Goal: Information Seeking & Learning: Learn about a topic

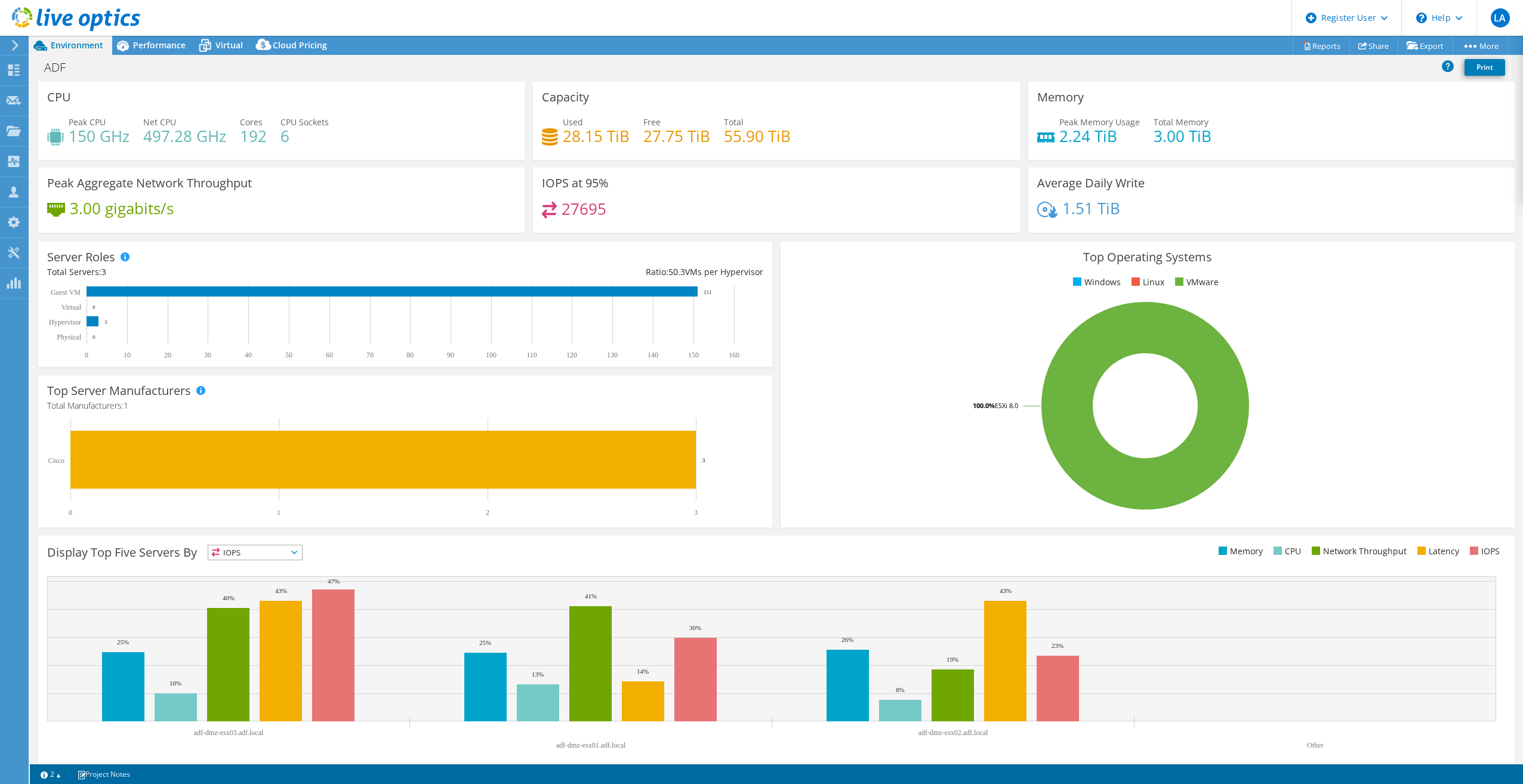
select select "USD"
click at [171, 51] on div "Performance" at bounding box center [153, 46] width 82 height 19
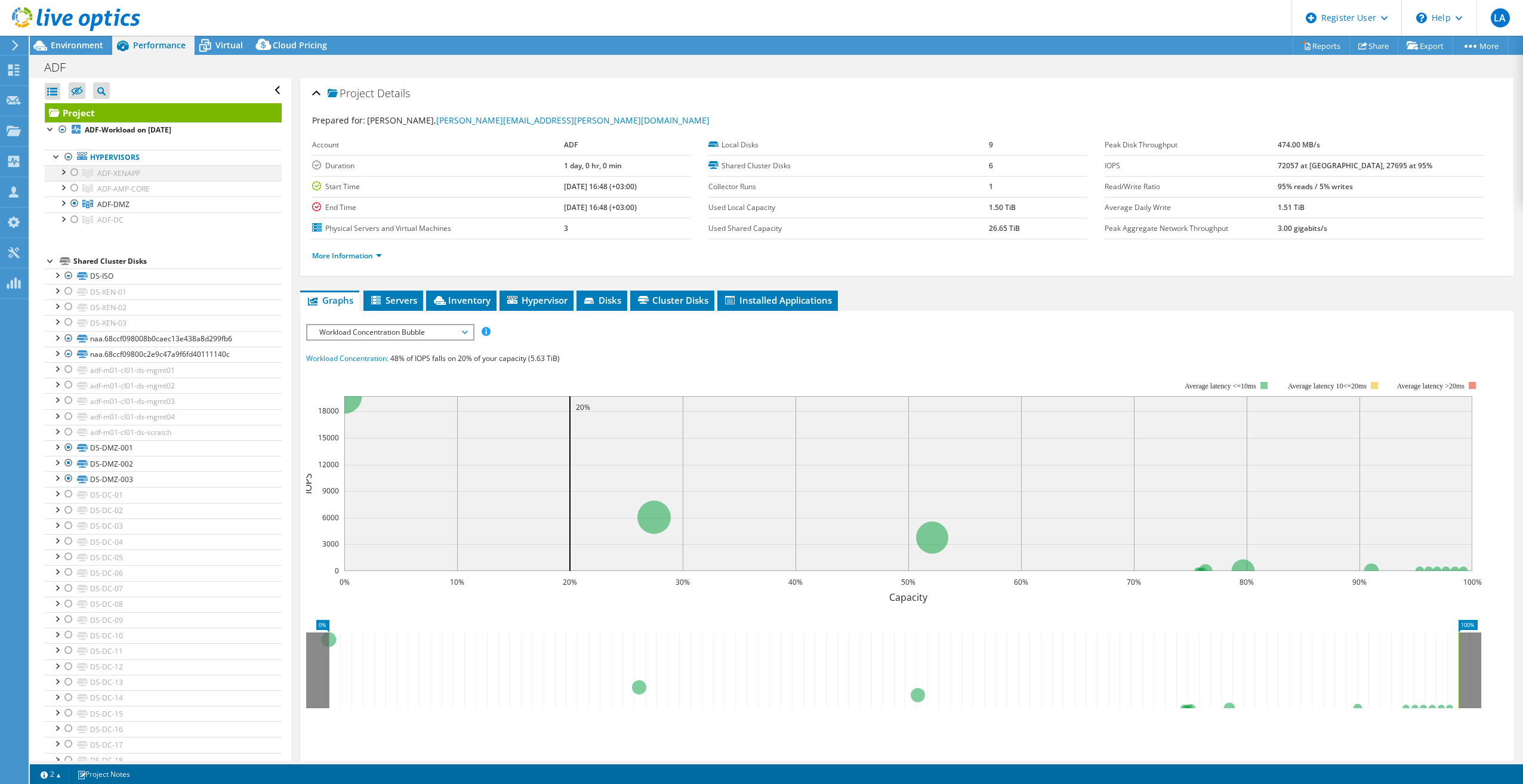
click at [74, 172] on div at bounding box center [74, 172] width 12 height 15
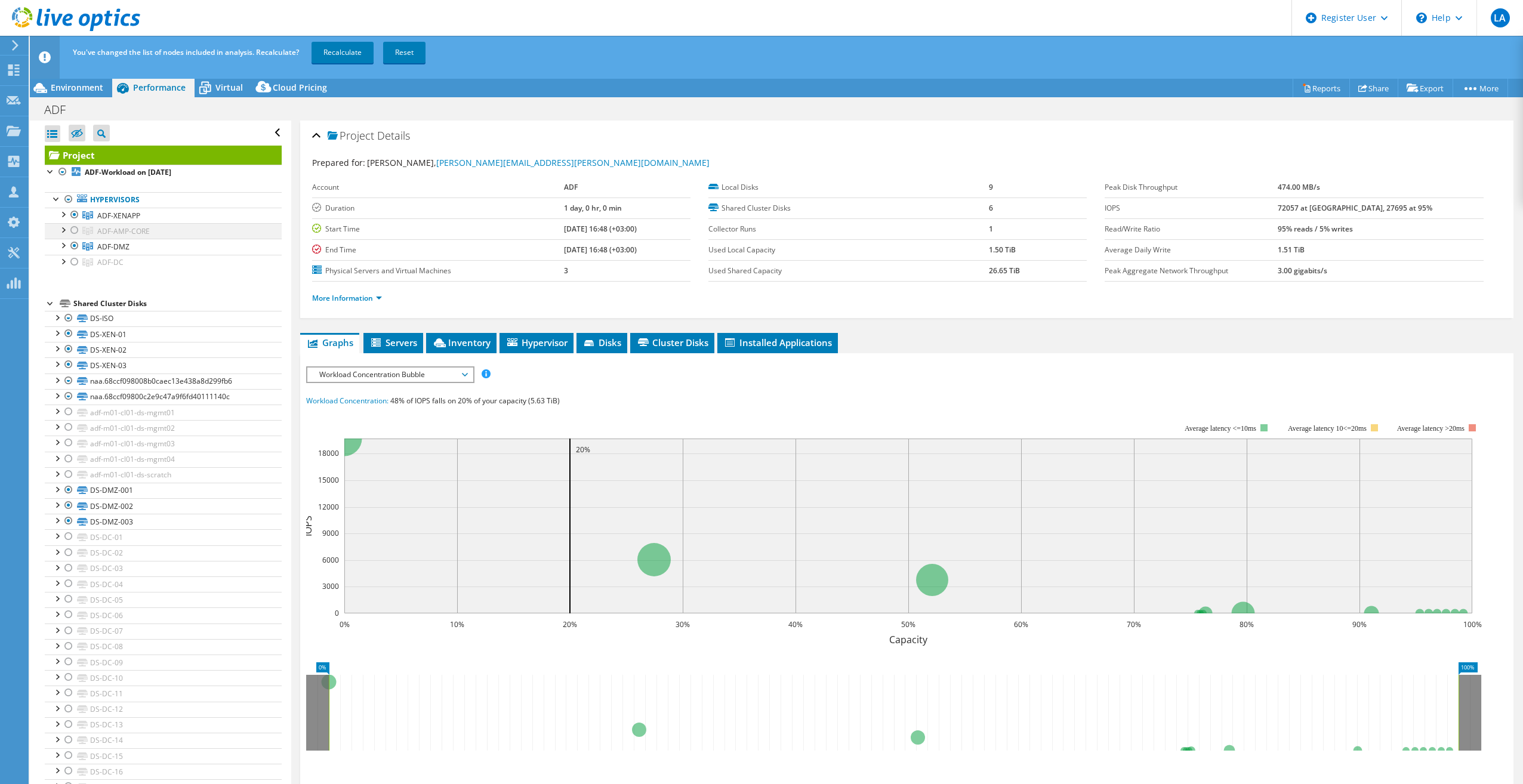
click at [73, 236] on div at bounding box center [74, 230] width 12 height 15
click at [71, 259] on div at bounding box center [74, 262] width 12 height 15
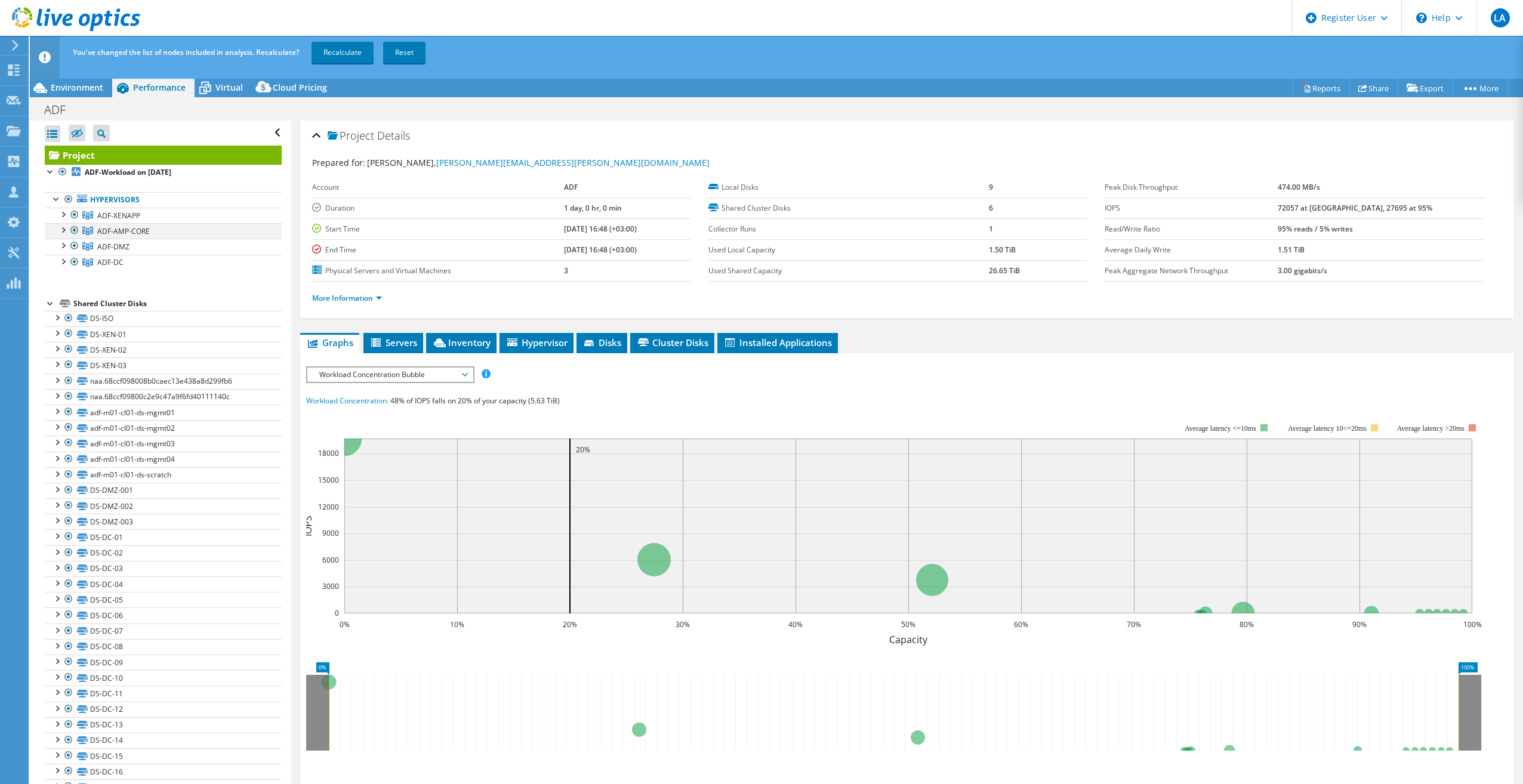
click at [75, 227] on div at bounding box center [74, 230] width 12 height 15
click at [75, 212] on div at bounding box center [74, 215] width 12 height 15
click at [323, 63] on link "Recalculate" at bounding box center [343, 52] width 62 height 21
click at [61, 215] on div at bounding box center [62, 213] width 12 height 12
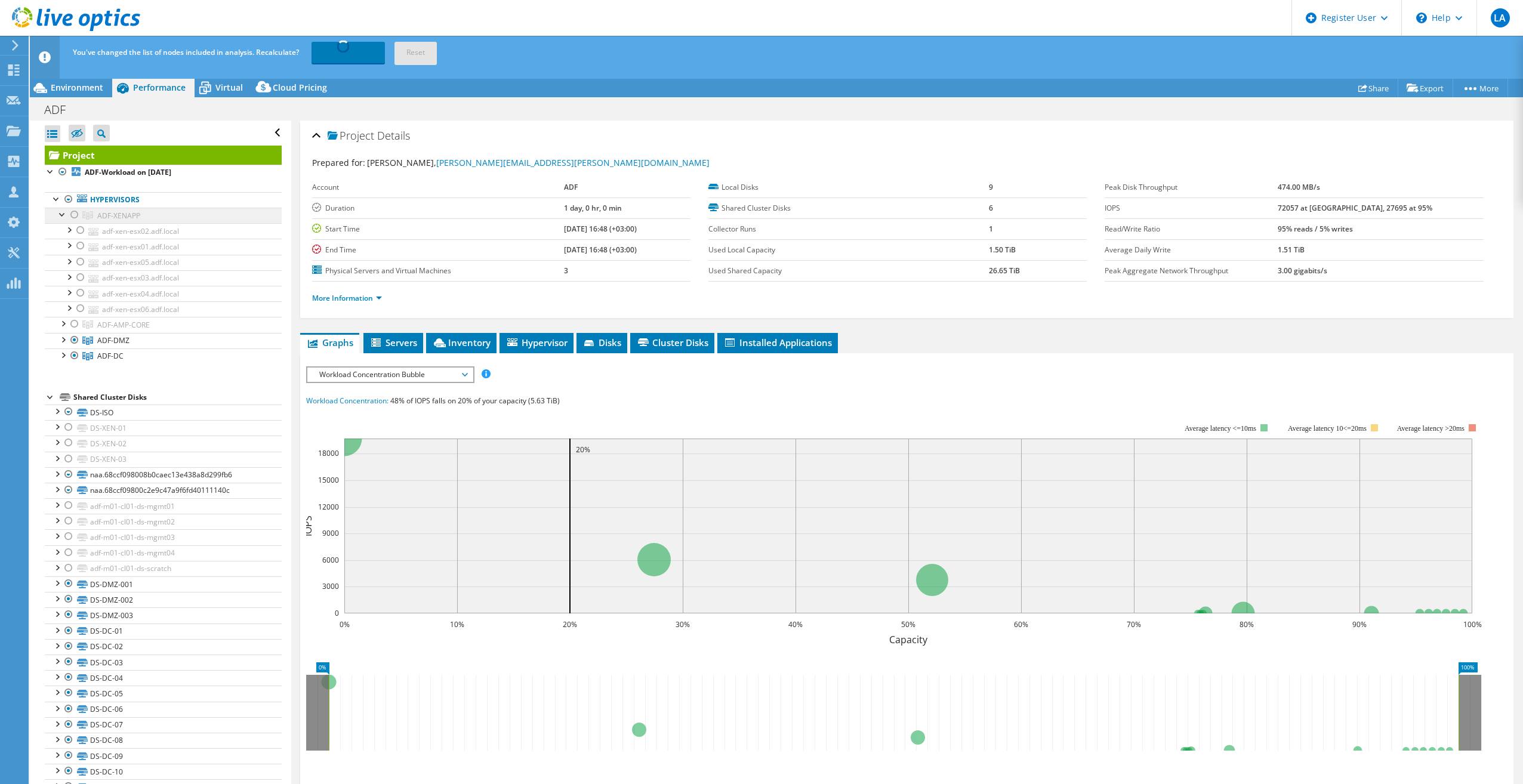
click at [130, 222] on link "ADF-XENAPP" at bounding box center [163, 215] width 237 height 15
click at [123, 220] on span "ADF-XENAPP" at bounding box center [119, 215] width 43 height 10
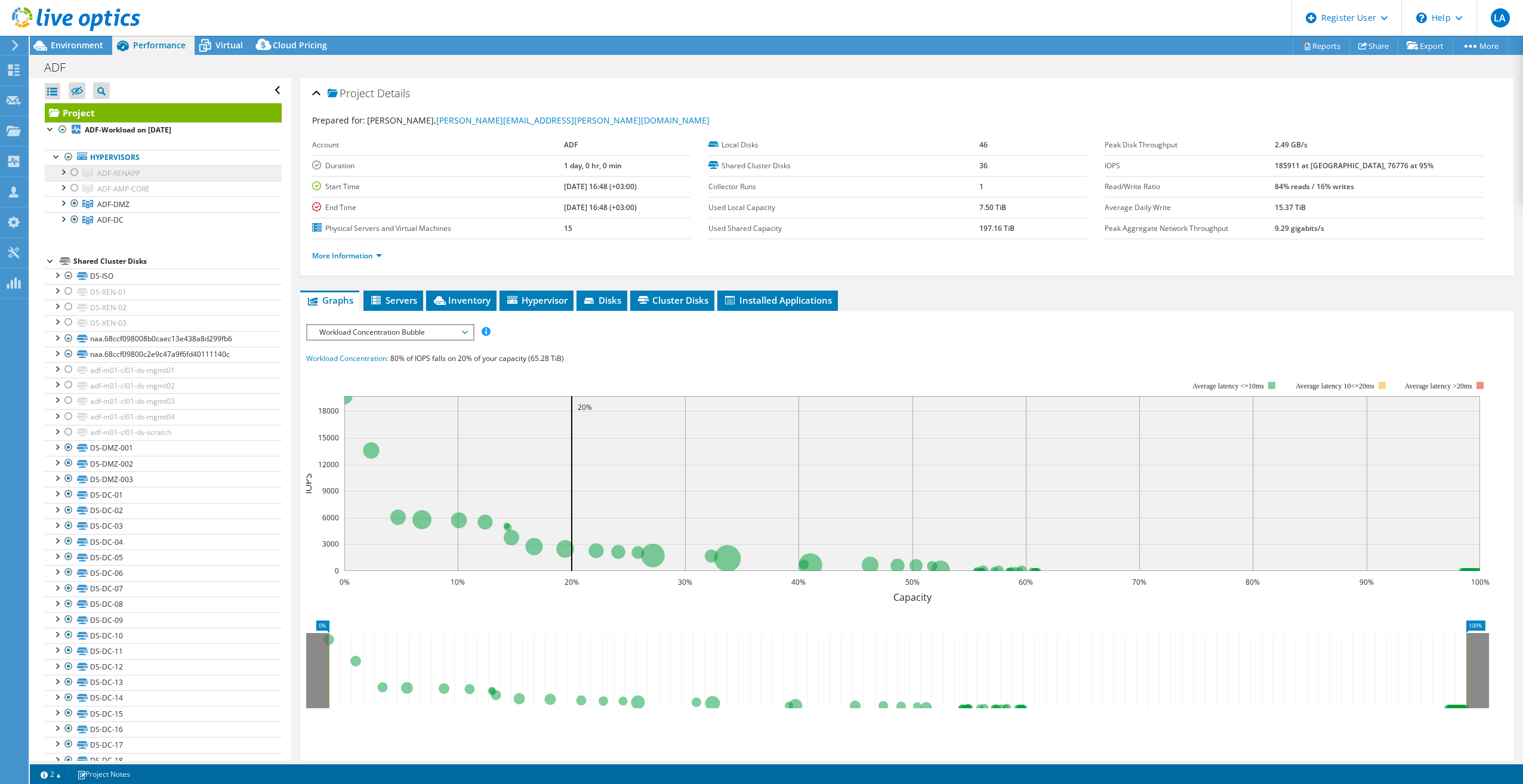
click at [111, 174] on span "ADF-XENAPP" at bounding box center [119, 173] width 43 height 10
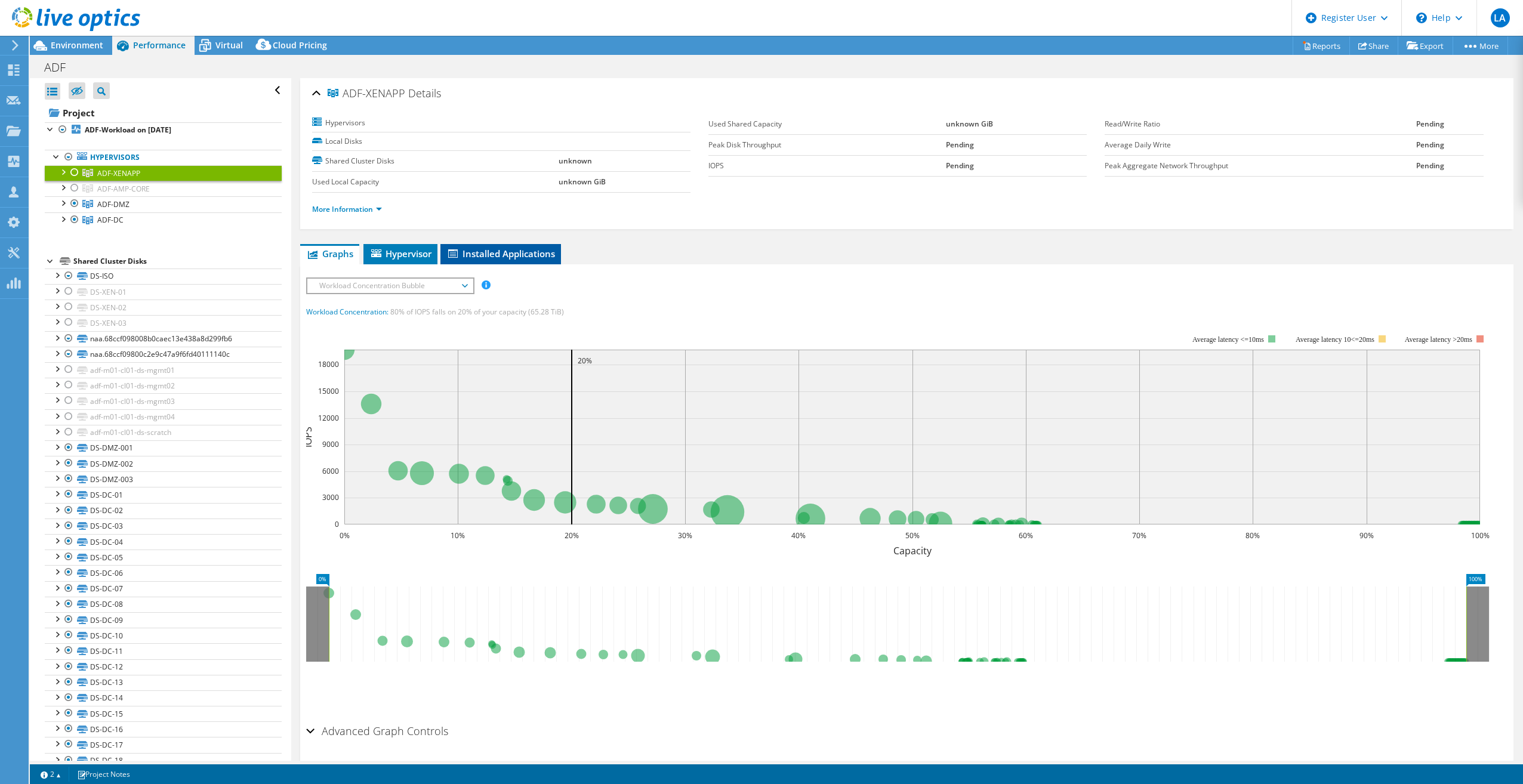
click at [512, 262] on li "Installed Applications" at bounding box center [501, 254] width 120 height 20
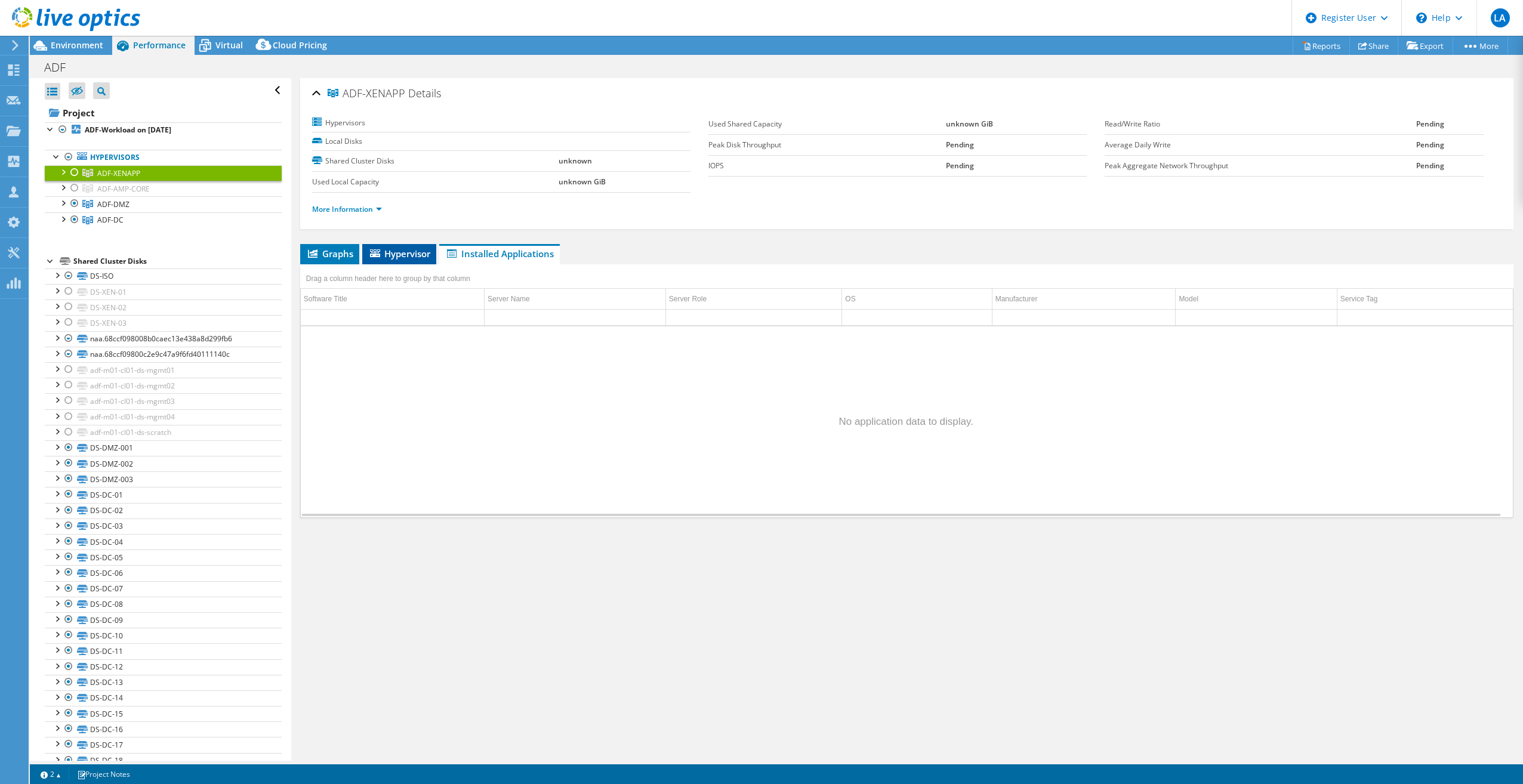
click at [400, 251] on span "Hypervisor" at bounding box center [399, 253] width 62 height 12
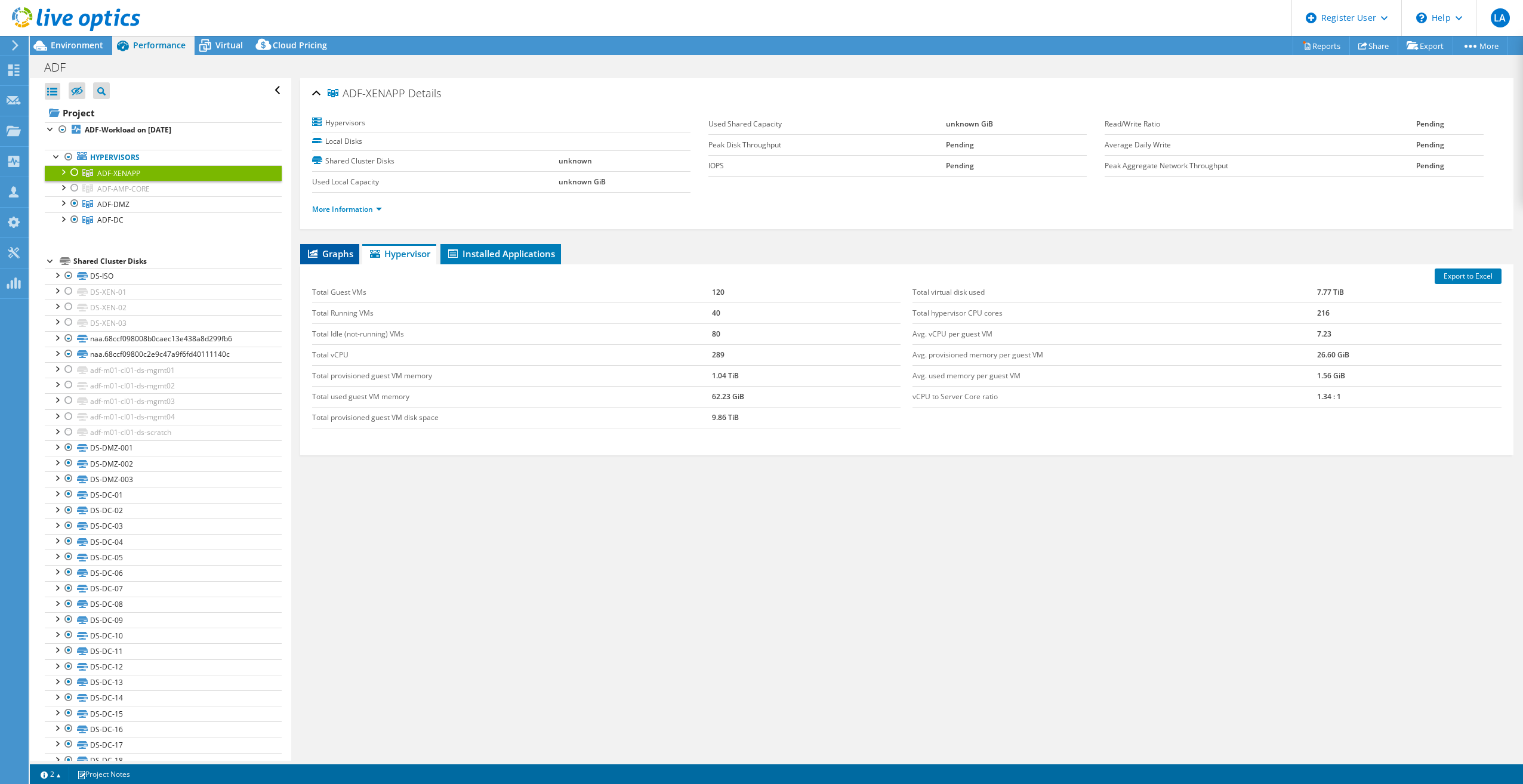
click at [331, 257] on span "Graphs" at bounding box center [330, 253] width 47 height 12
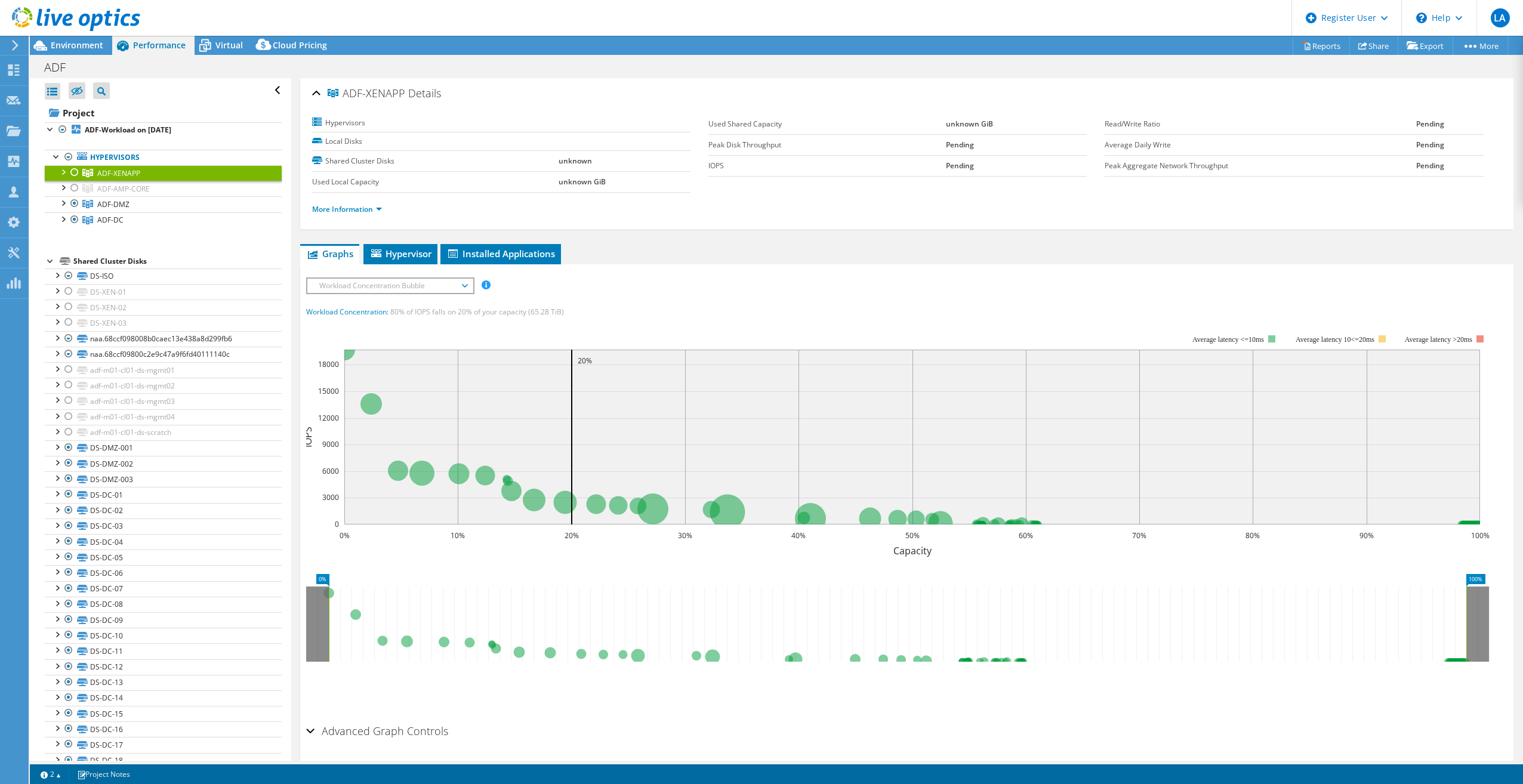
click at [76, 170] on div at bounding box center [74, 172] width 12 height 15
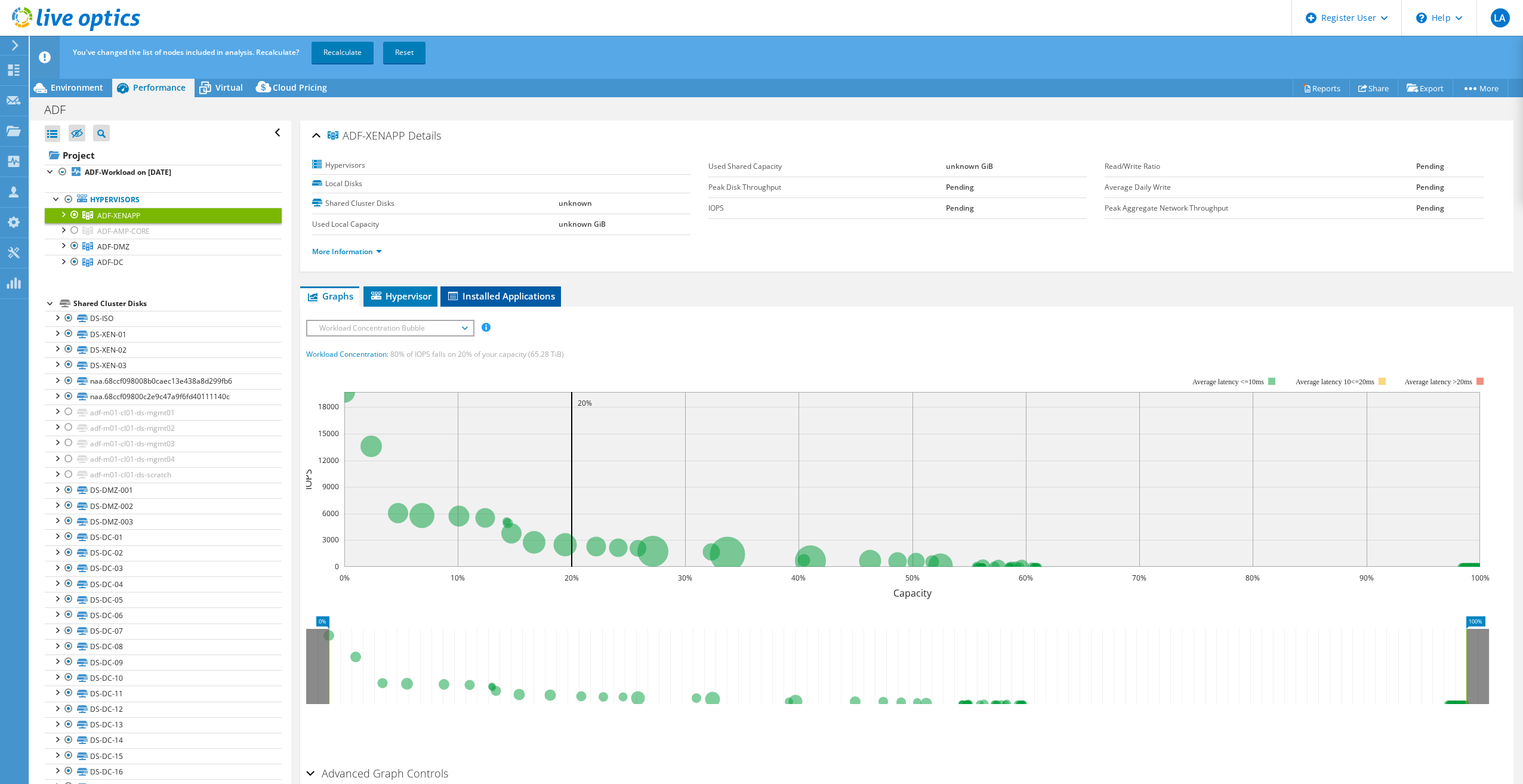
click at [492, 299] on span "Installed Applications" at bounding box center [501, 295] width 109 height 12
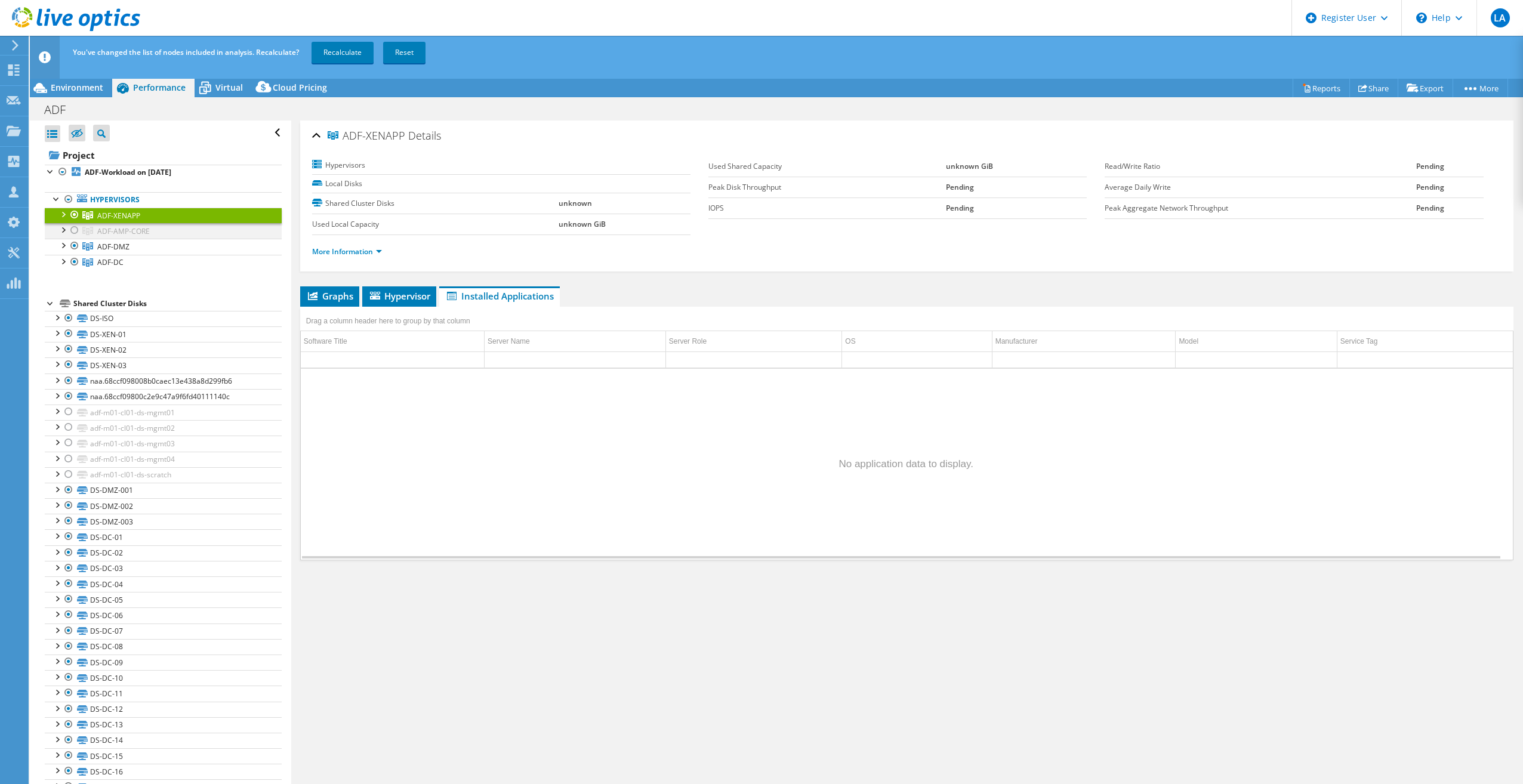
click at [75, 233] on div at bounding box center [74, 230] width 12 height 15
click at [351, 48] on link "Recalculate" at bounding box center [343, 52] width 62 height 21
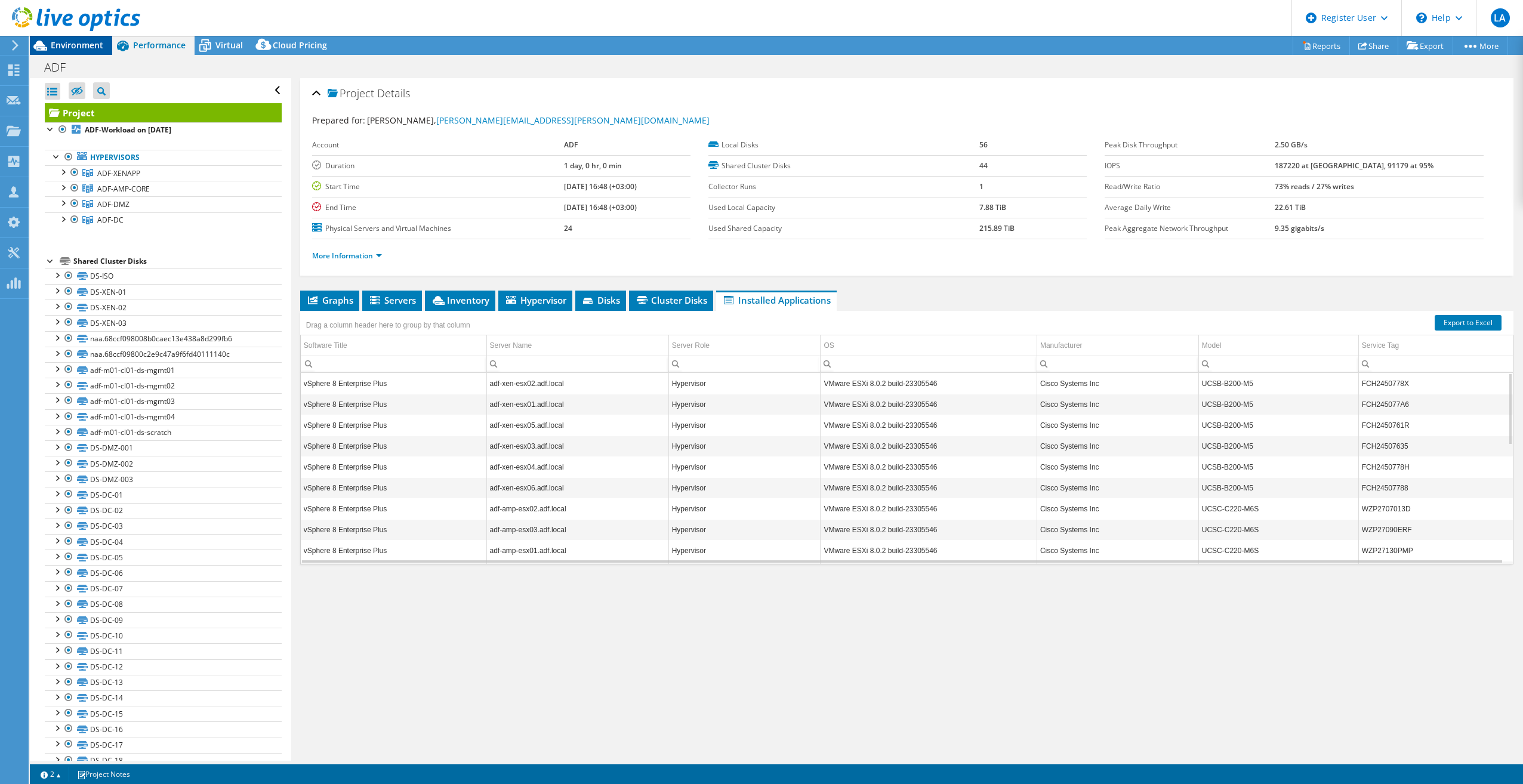
click at [87, 50] on span "Environment" at bounding box center [77, 45] width 53 height 11
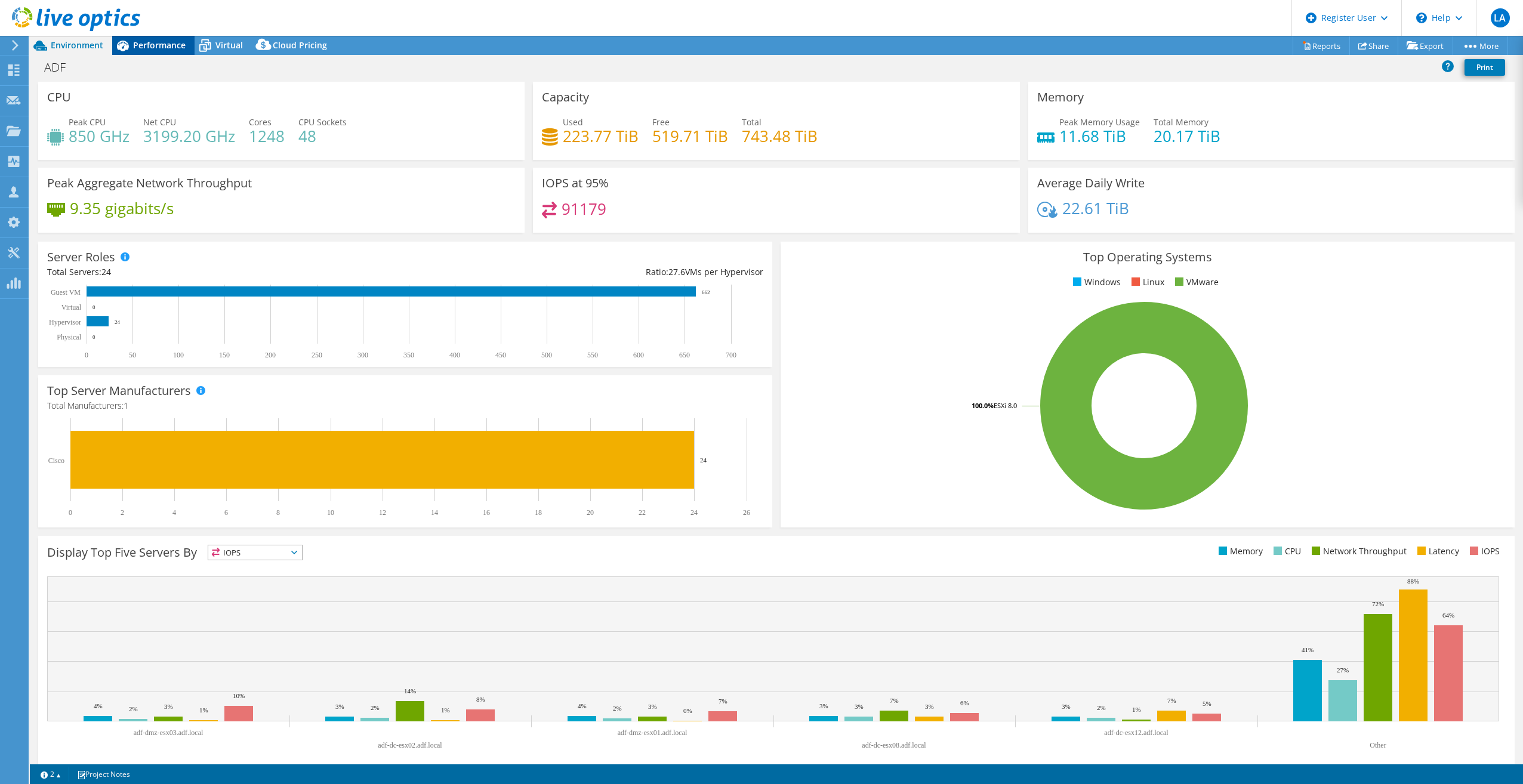
click at [166, 42] on span "Performance" at bounding box center [159, 45] width 53 height 11
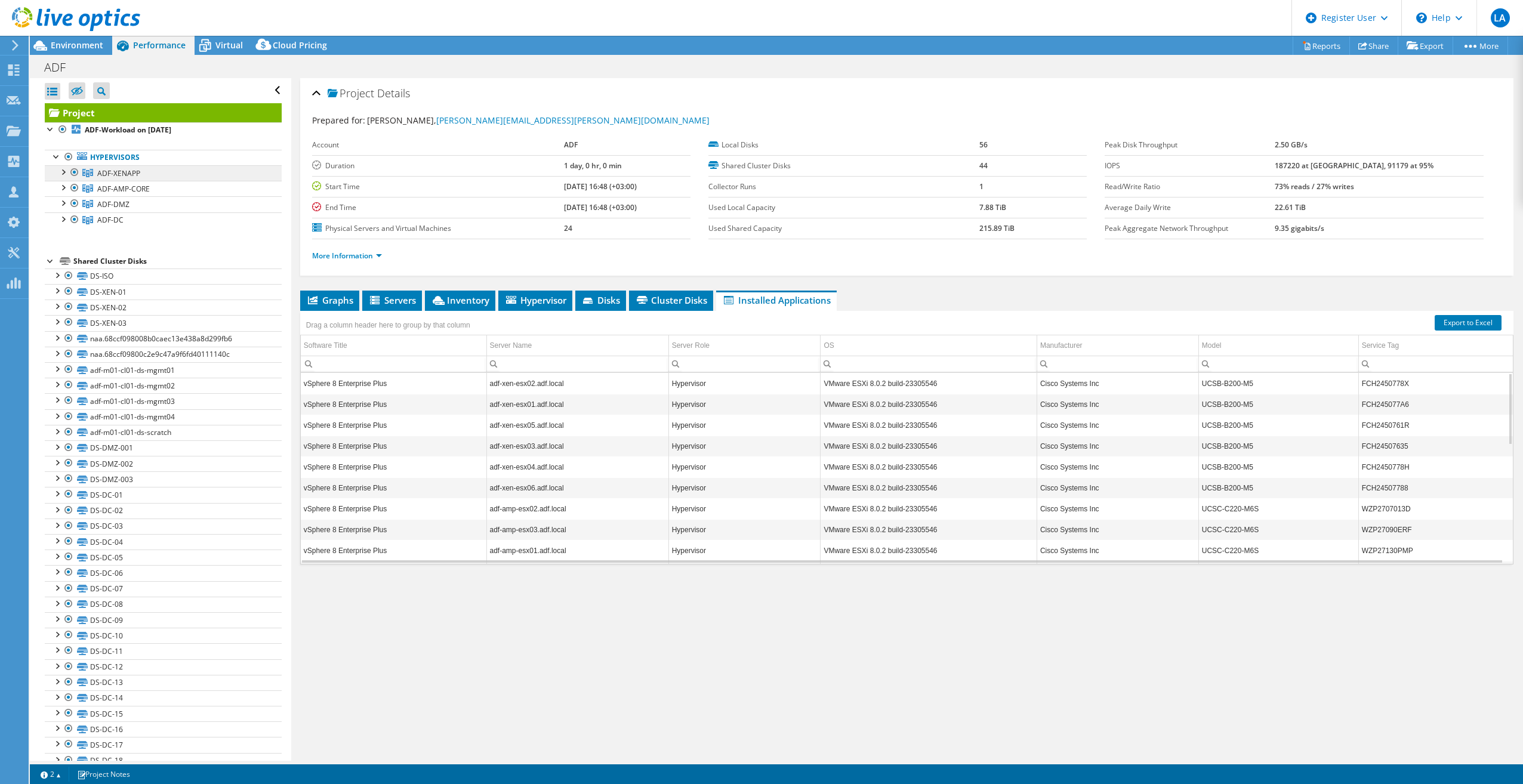
click at [143, 176] on link "ADF-XENAPP" at bounding box center [163, 173] width 237 height 15
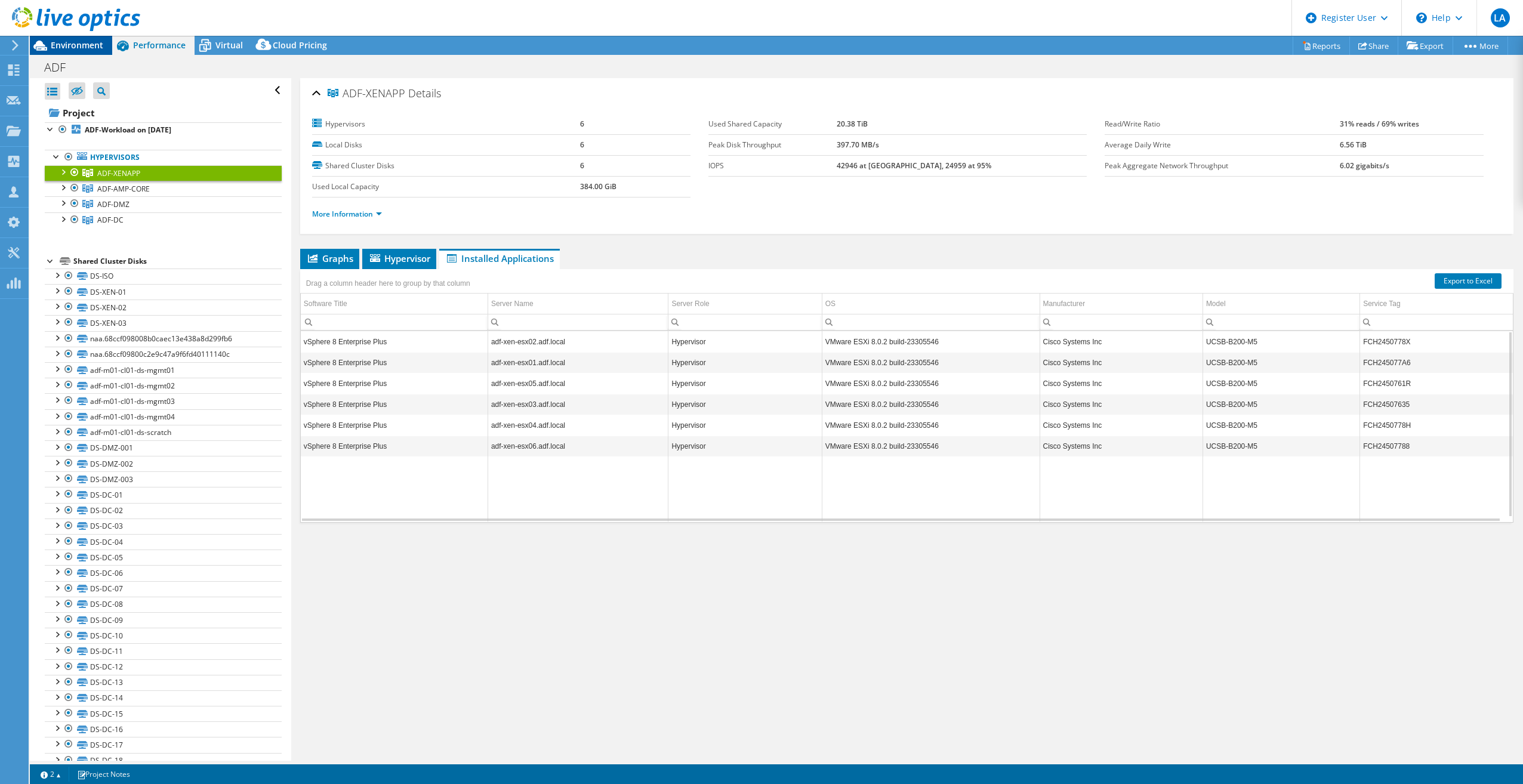
click at [75, 51] on div "Environment" at bounding box center [71, 46] width 82 height 19
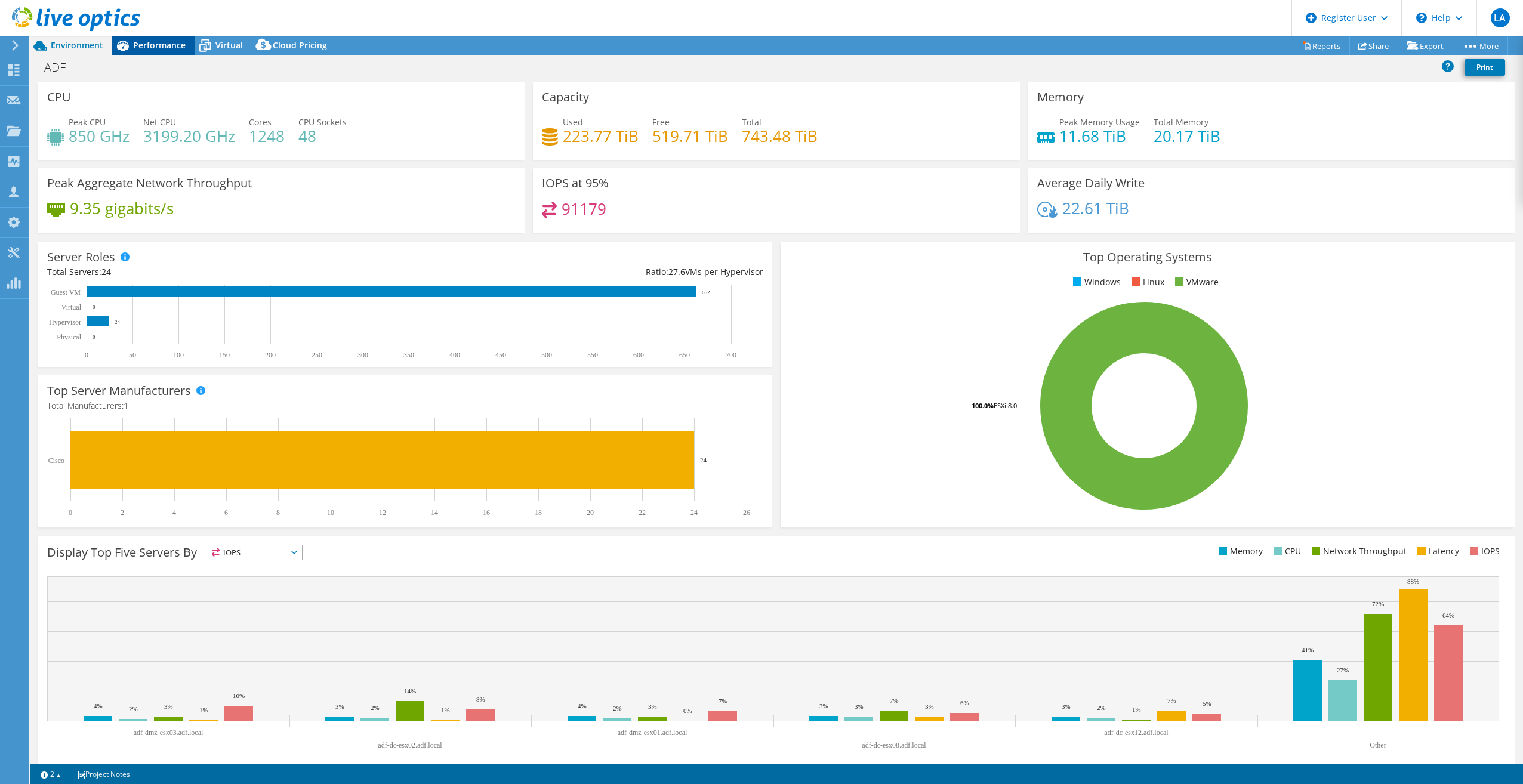
click at [146, 38] on div "Performance" at bounding box center [153, 46] width 82 height 19
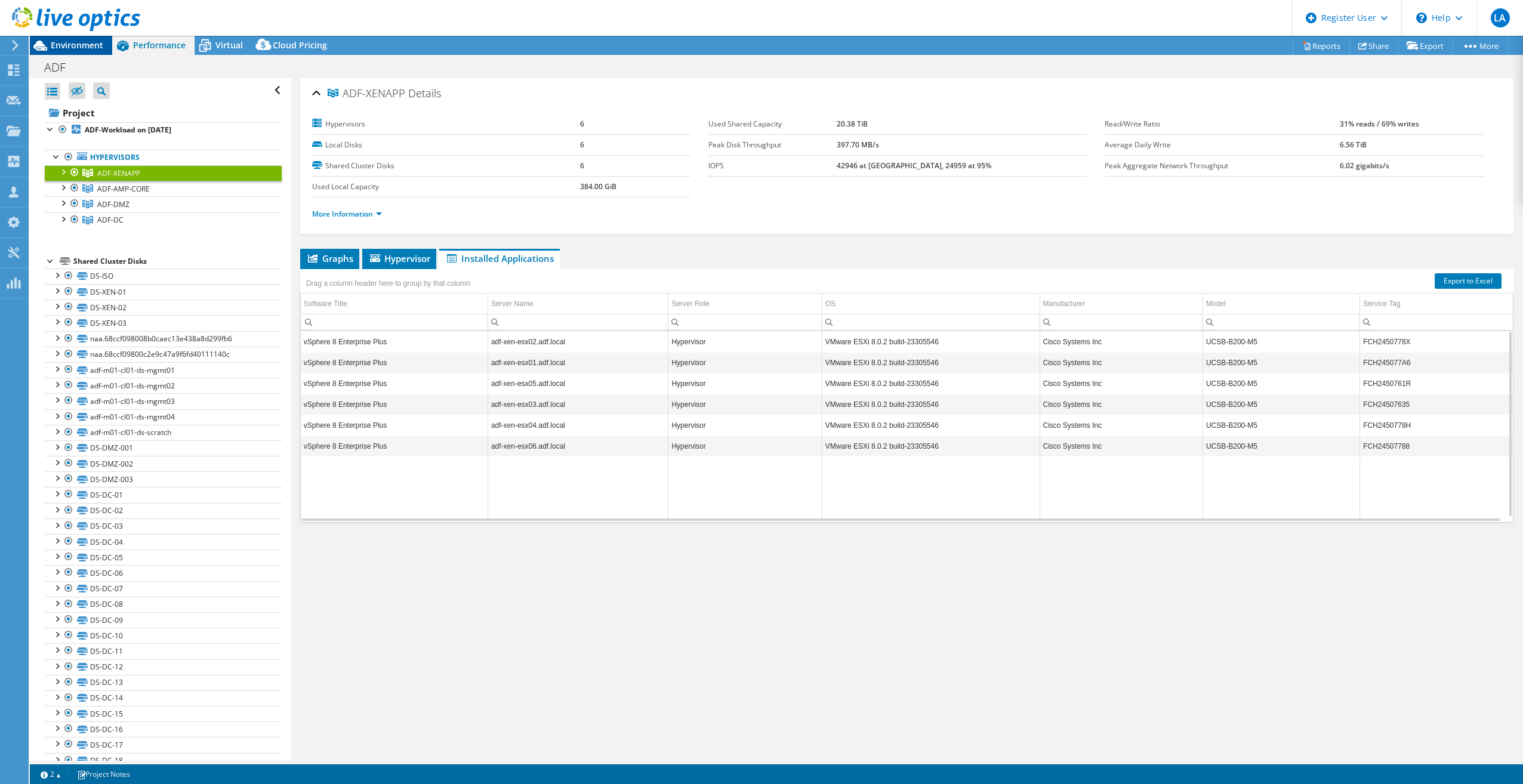
click at [56, 44] on span "Environment" at bounding box center [77, 45] width 53 height 11
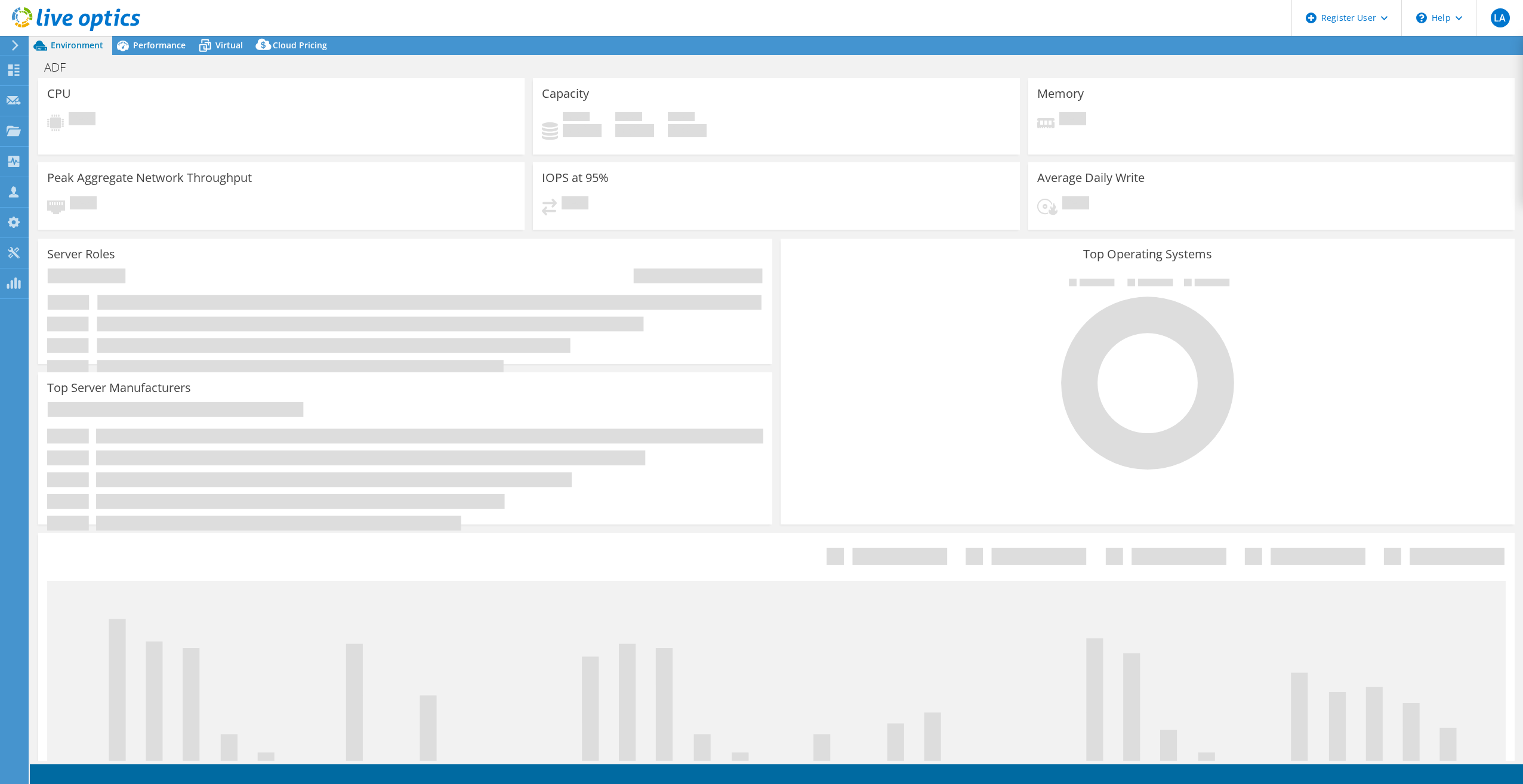
select select "USD"
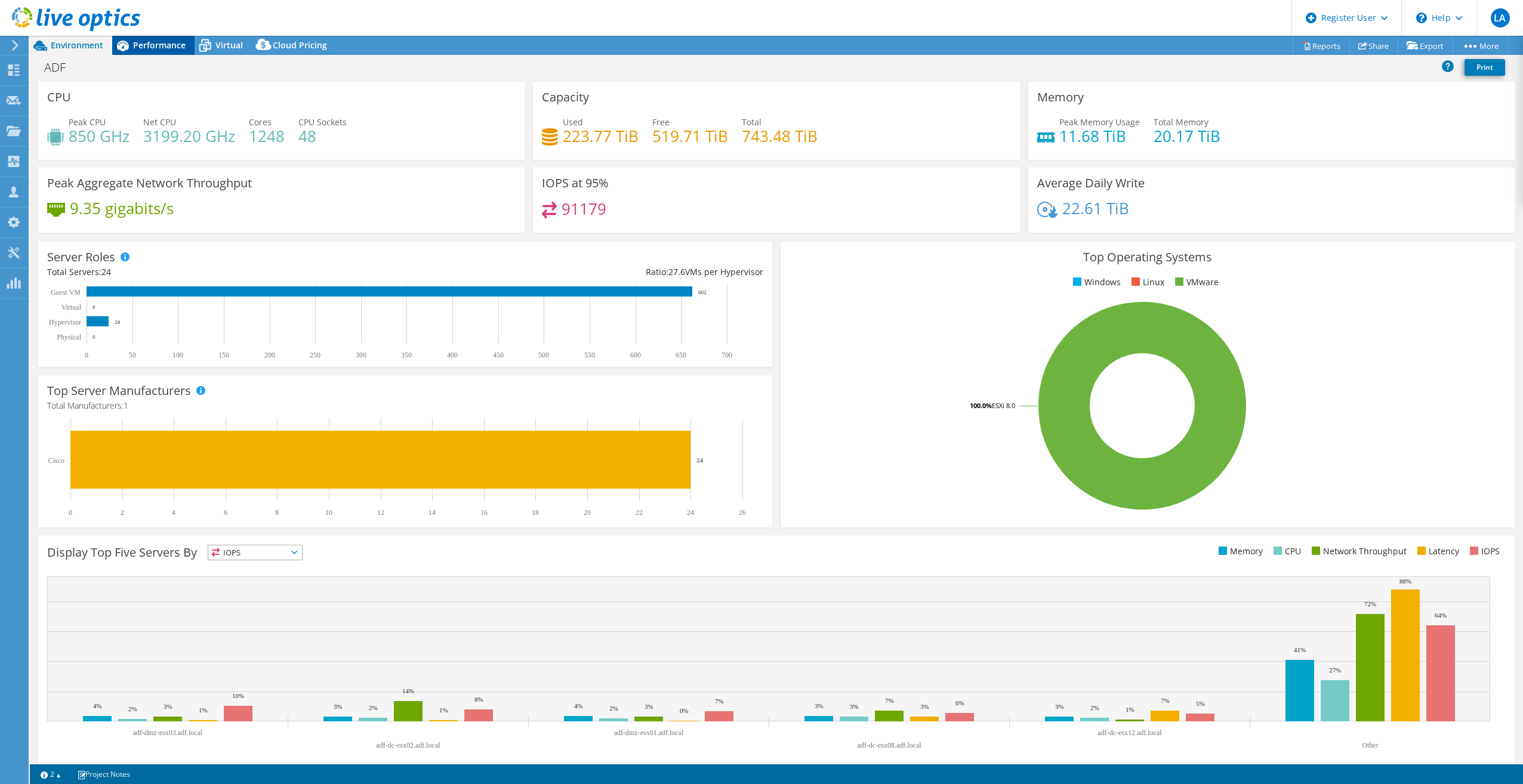
click at [171, 38] on div "Performance" at bounding box center [153, 46] width 82 height 19
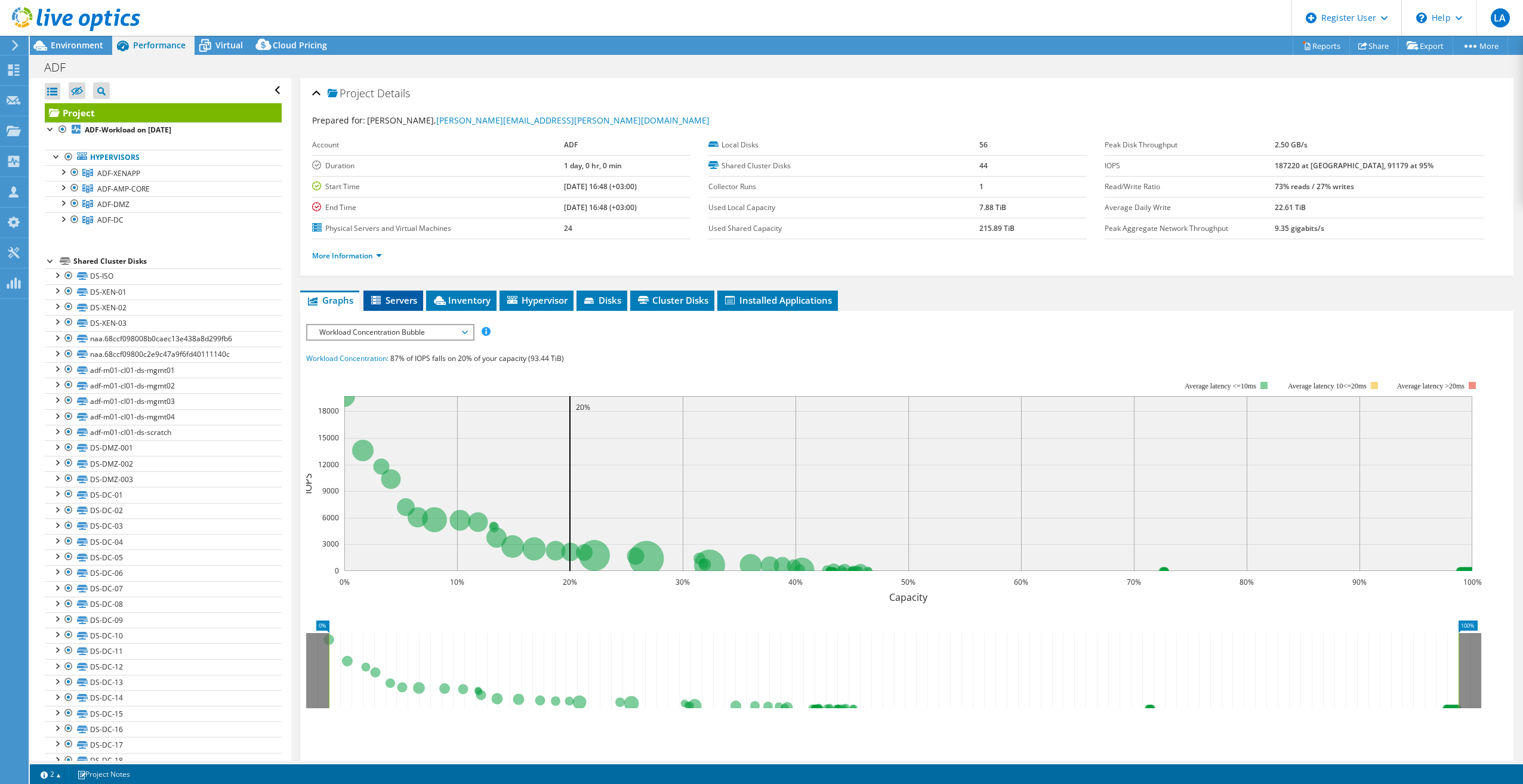
click at [409, 296] on span "Servers" at bounding box center [393, 300] width 48 height 12
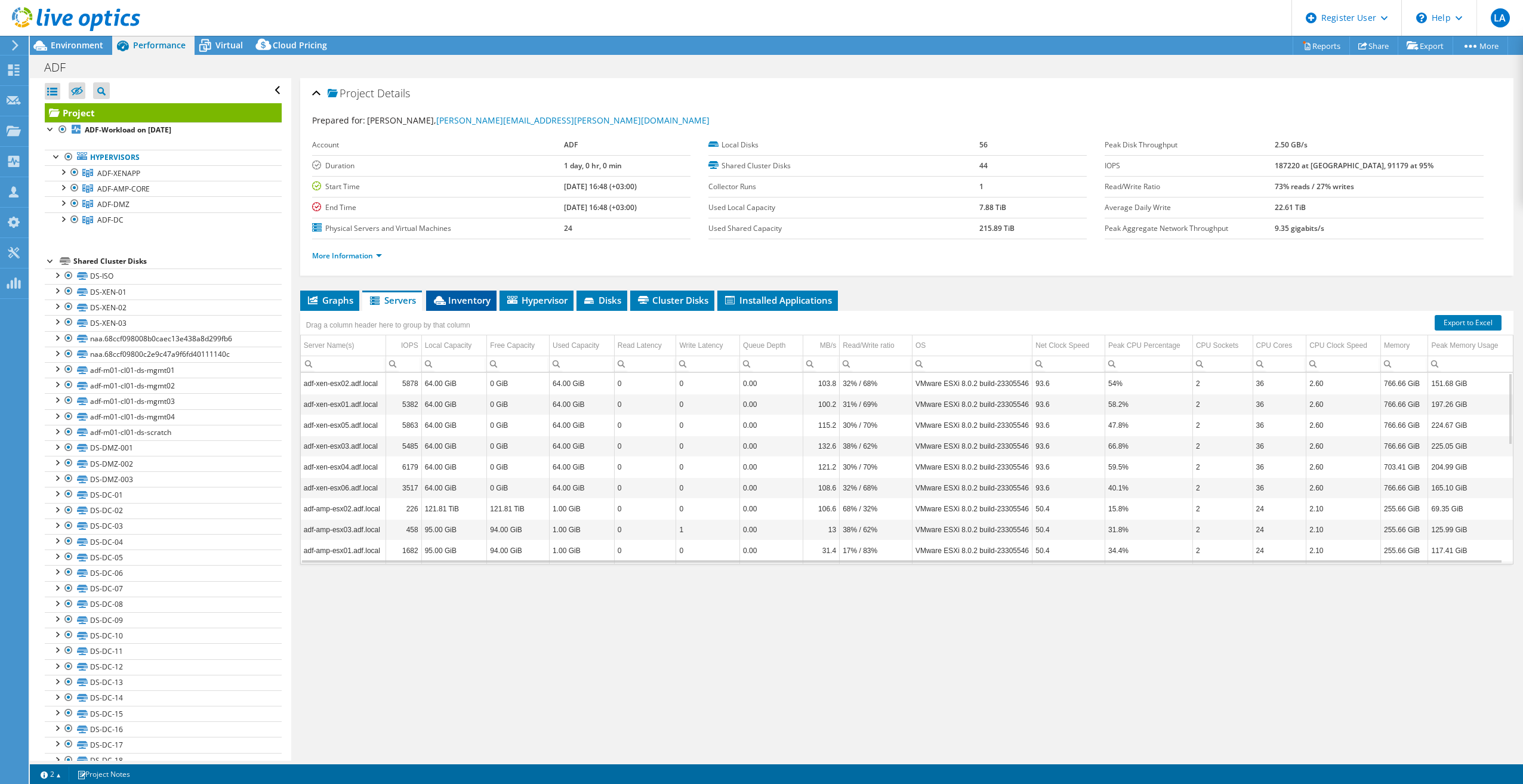
click at [461, 307] on li "Inventory" at bounding box center [462, 300] width 71 height 20
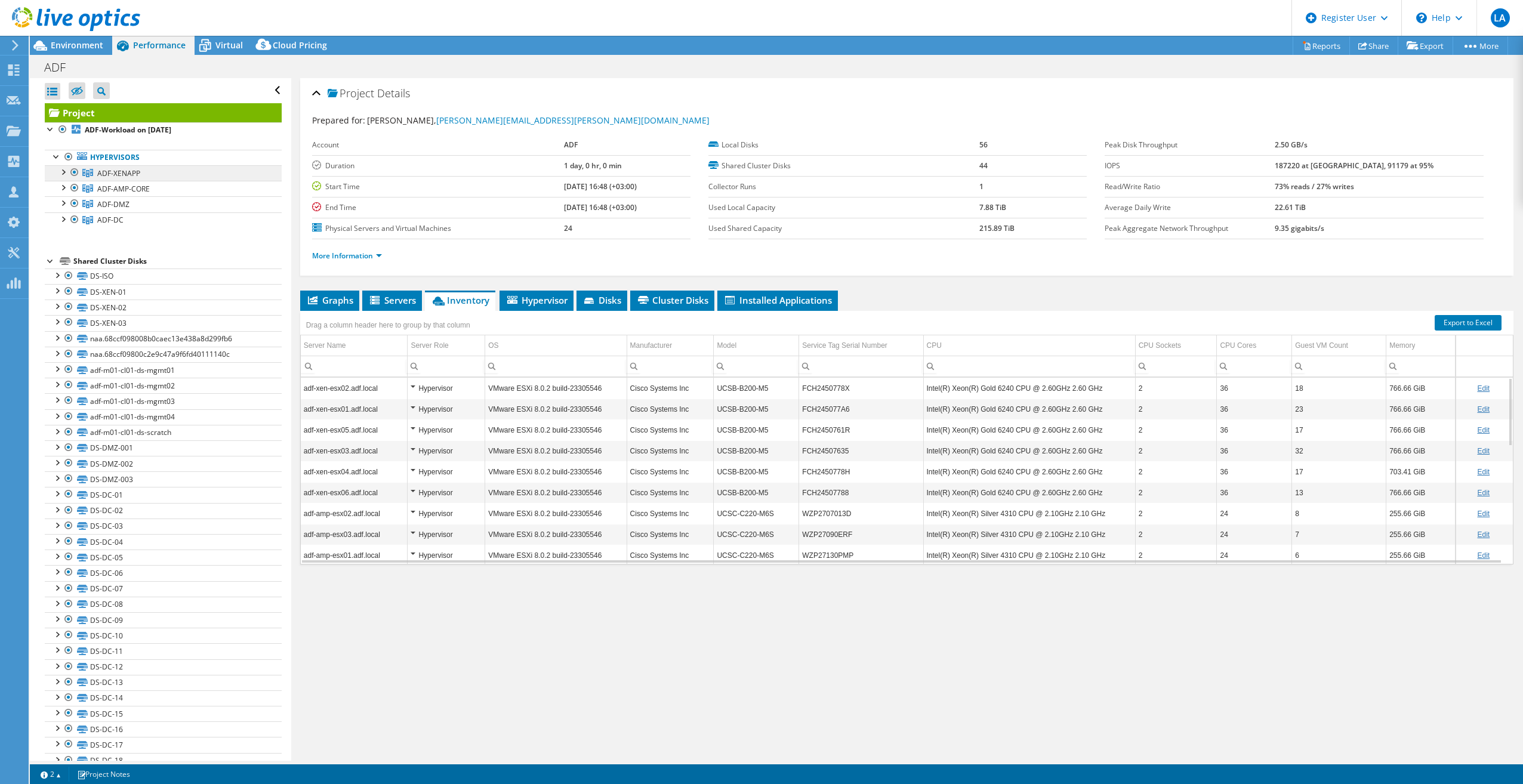
click at [123, 172] on span "ADF-XENAPP" at bounding box center [119, 173] width 43 height 10
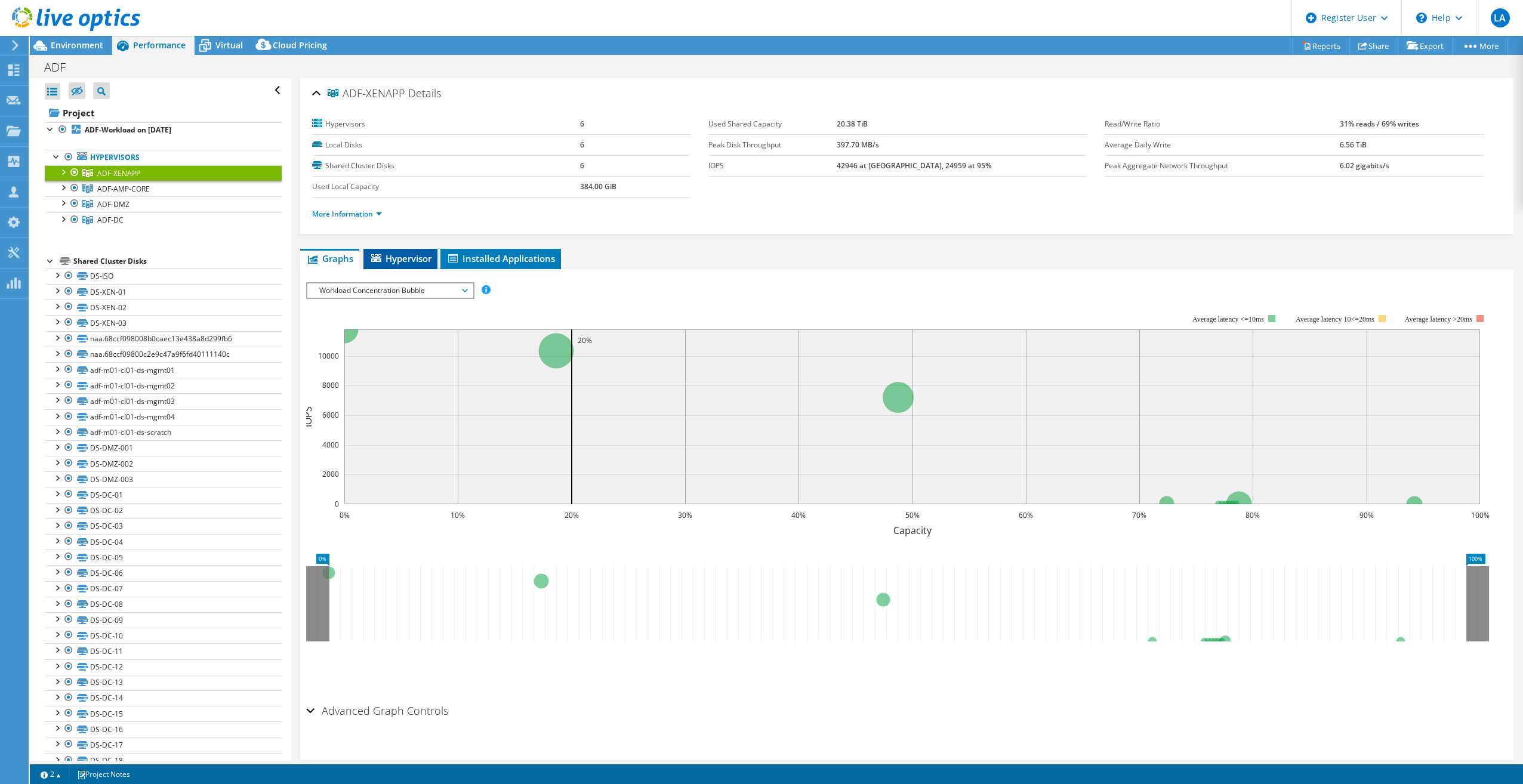
click at [397, 254] on span "Hypervisor" at bounding box center [401, 258] width 62 height 12
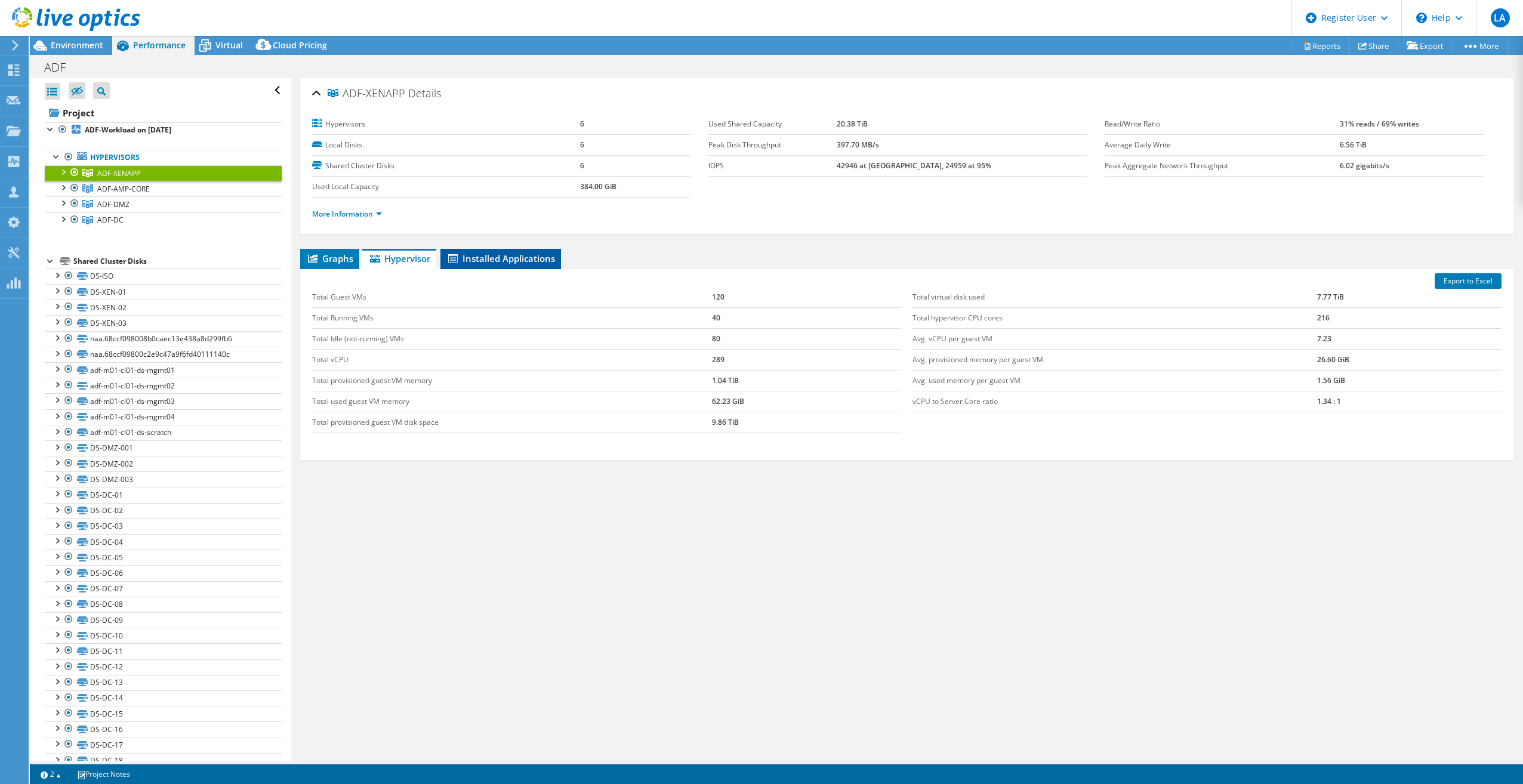
click at [489, 260] on span "Installed Applications" at bounding box center [501, 258] width 109 height 12
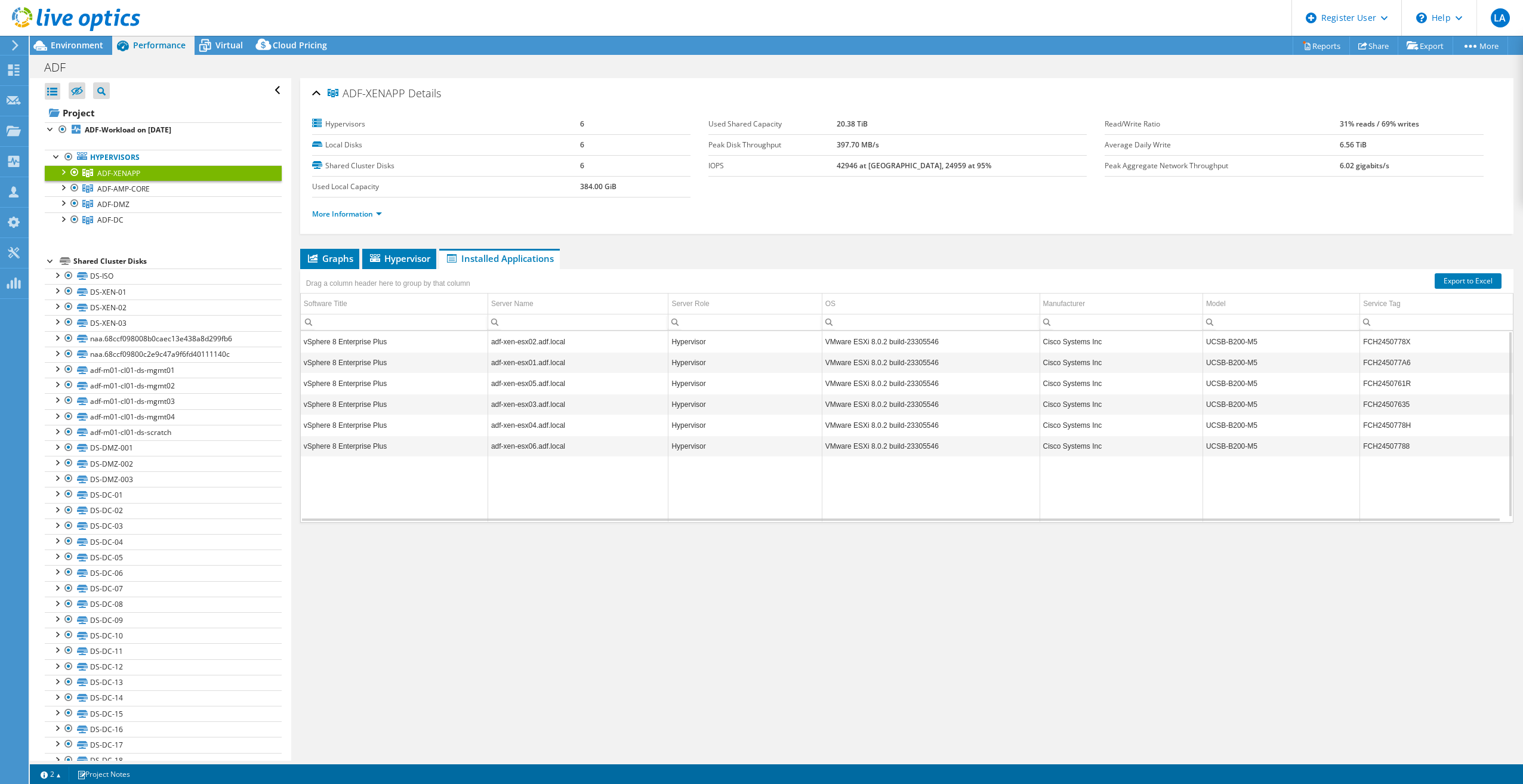
click at [40, 266] on div "Open All Close All Hide Excluded Nodes Project Tree Filter" at bounding box center [160, 524] width 261 height 892
click at [46, 262] on div at bounding box center [51, 259] width 12 height 12
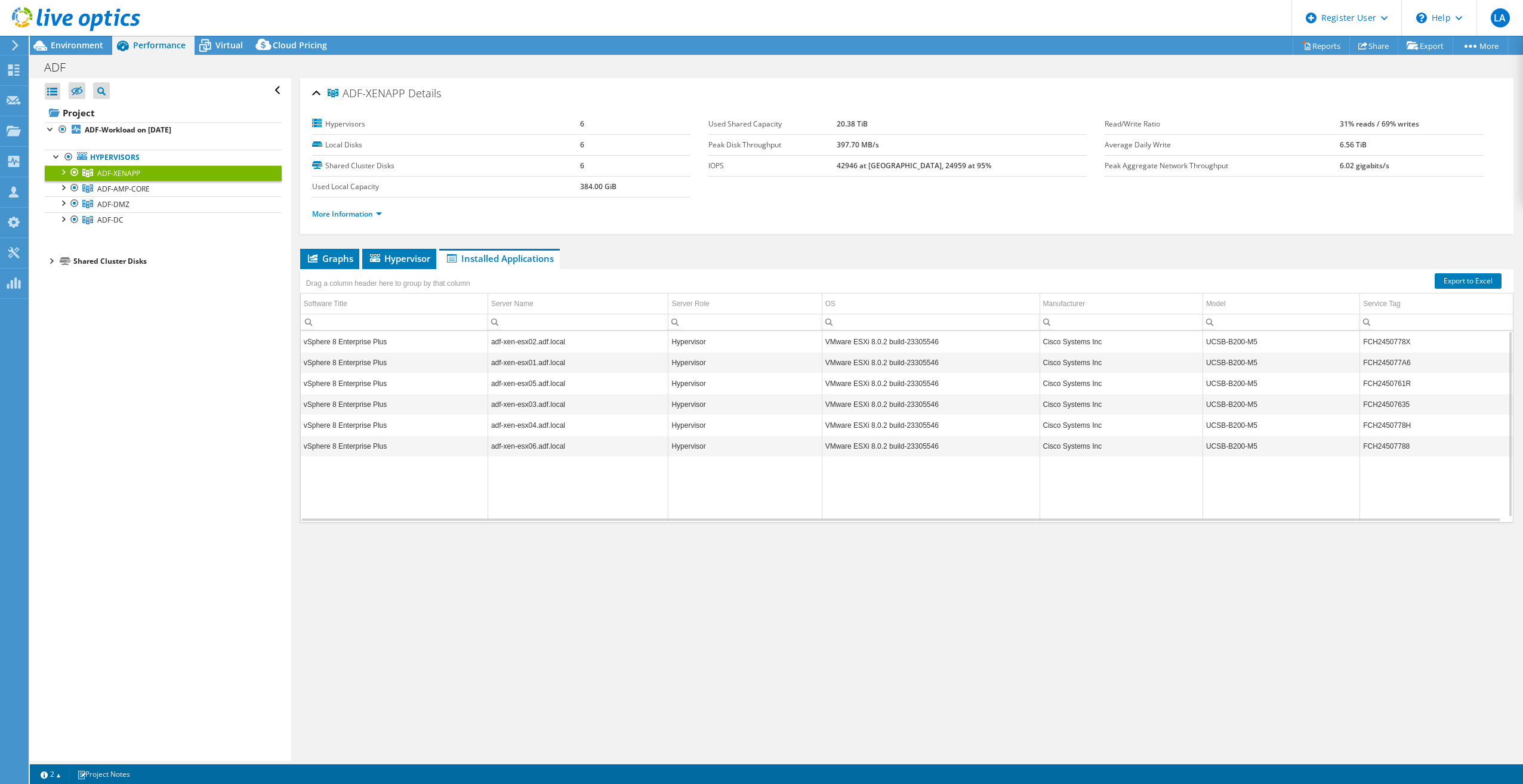
click at [49, 259] on div at bounding box center [51, 259] width 12 height 12
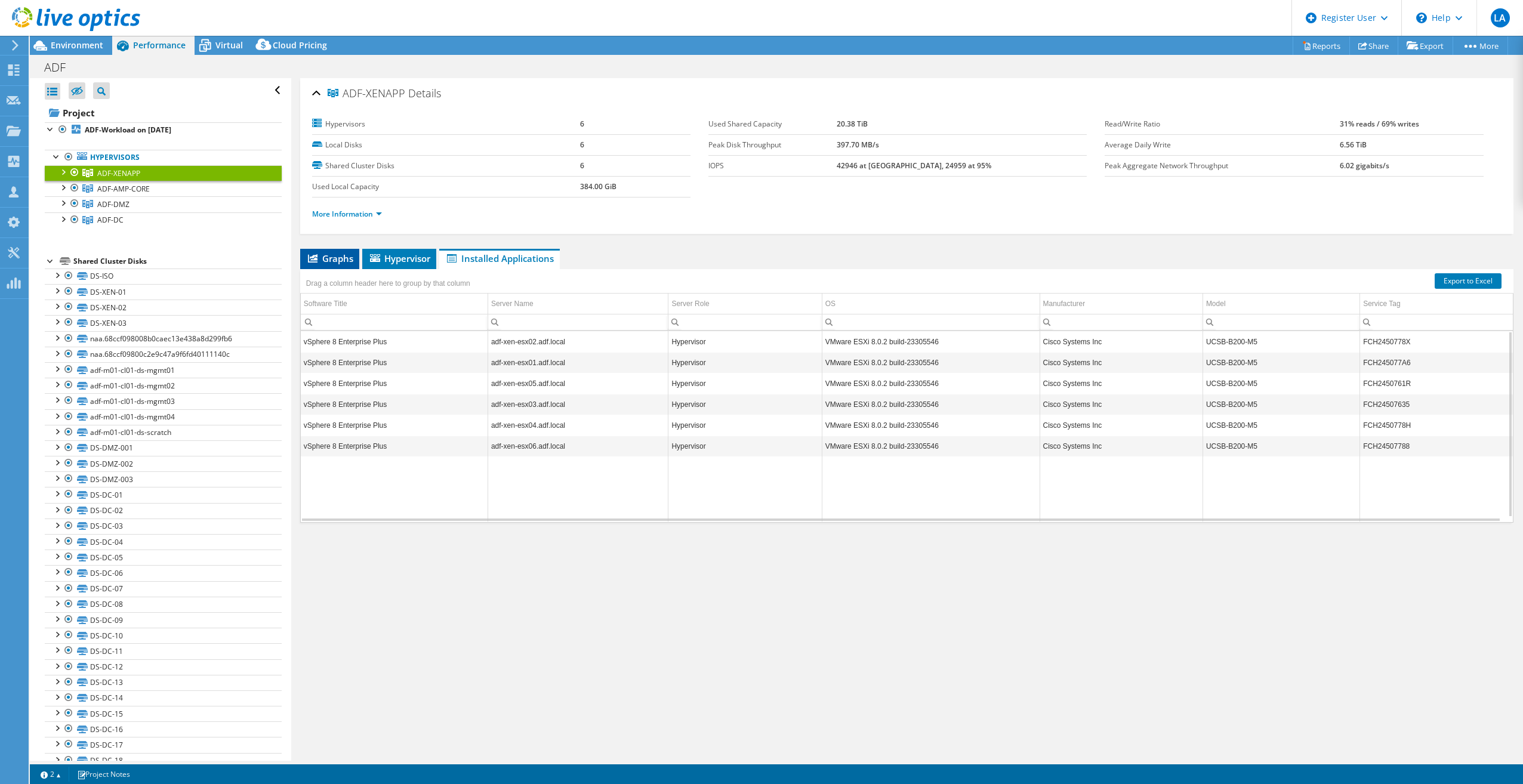
click at [343, 262] on span "Graphs" at bounding box center [330, 258] width 47 height 12
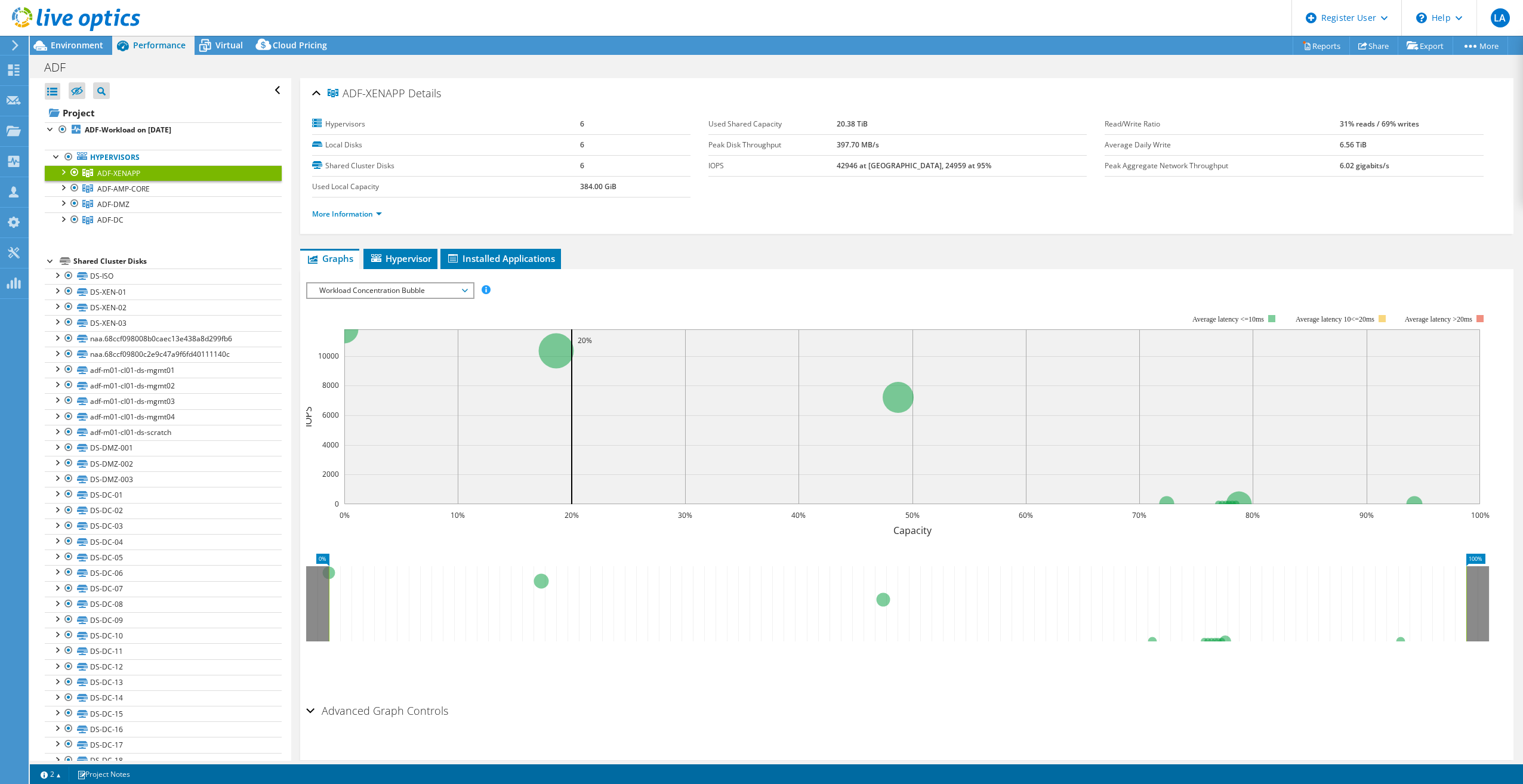
click at [550, 20] on header "LA Dell User Lama Alshammary [EMAIL_ADDRESS][DOMAIN_NAME] Dell My Profile Log O…" at bounding box center [762, 18] width 1523 height 36
click at [47, 262] on div at bounding box center [51, 259] width 12 height 12
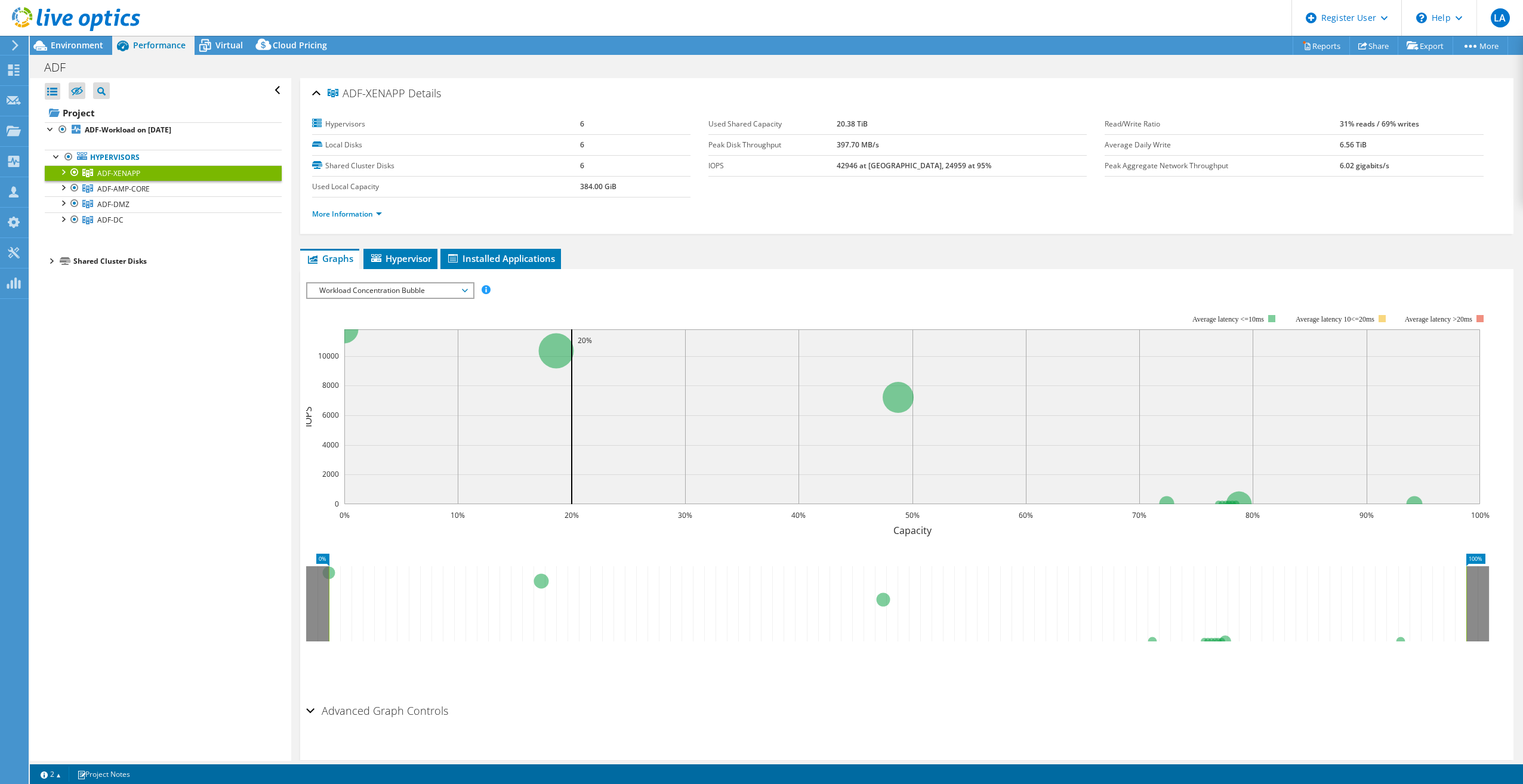
click at [494, 6] on header "LA Dell User Lama Alshammary [EMAIL_ADDRESS][DOMAIN_NAME] Dell My Profile Log O…" at bounding box center [762, 18] width 1523 height 36
